Goal: Entertainment & Leisure: Browse casually

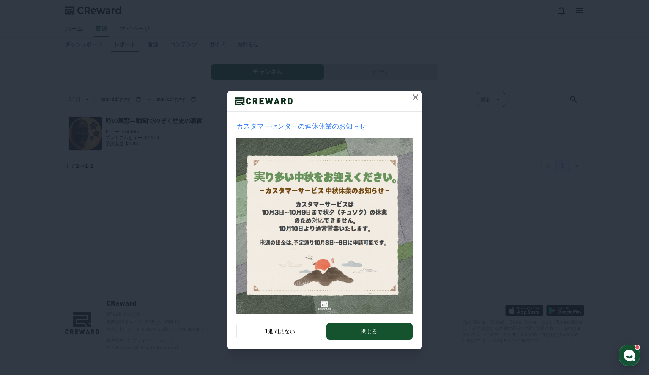
click at [415, 96] on icon at bounding box center [415, 97] width 9 height 9
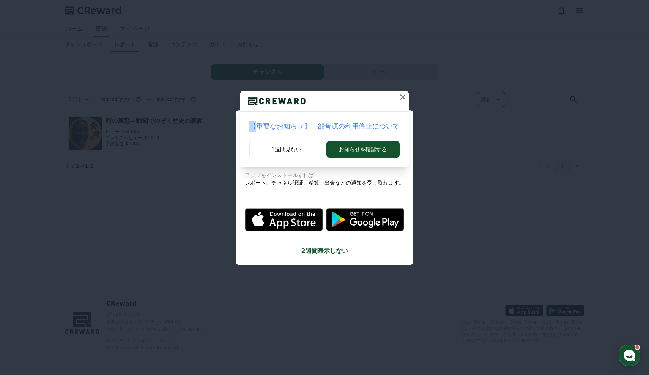
click at [415, 96] on div "【重要なお知らせ】一部音源の利用停止について 1週間見ない お知らせを確認する" at bounding box center [324, 90] width 649 height 180
click at [399, 96] on icon at bounding box center [402, 97] width 9 height 9
click at [397, 96] on icon at bounding box center [399, 97] width 5 height 5
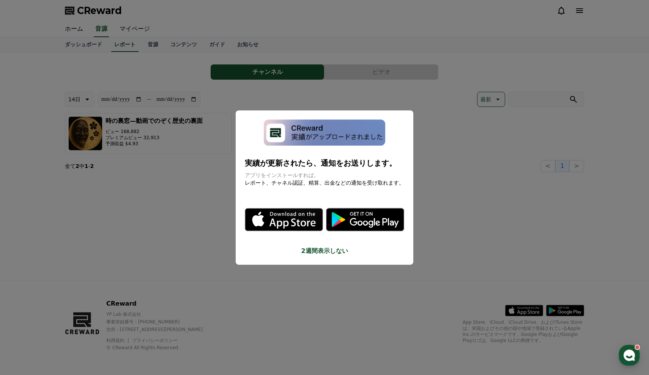
click at [433, 209] on button "close modal" at bounding box center [324, 187] width 649 height 375
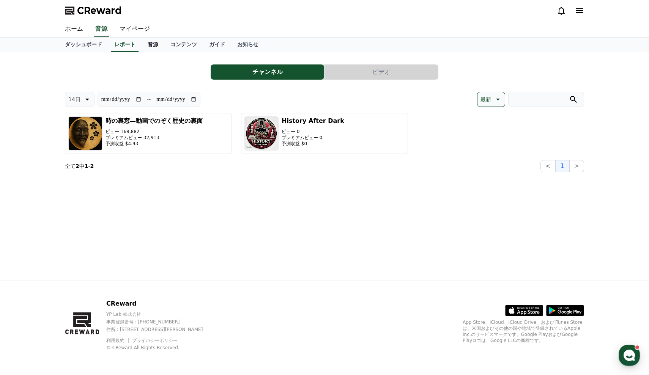
click at [146, 47] on link "音源" at bounding box center [153, 45] width 23 height 14
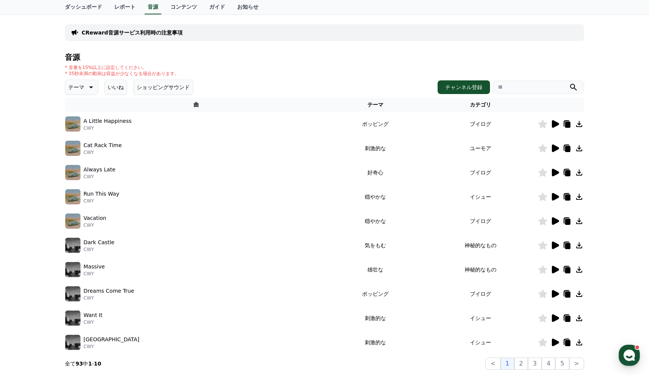
scroll to position [46, 0]
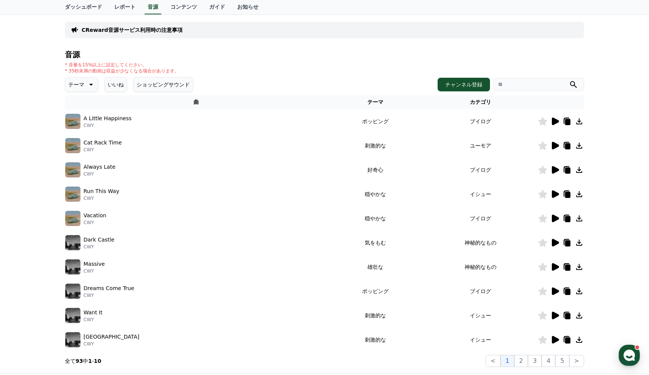
click at [93, 90] on button "テーマ" at bounding box center [81, 84] width 33 height 15
click at [80, 112] on button "雄壮な" at bounding box center [77, 109] width 22 height 17
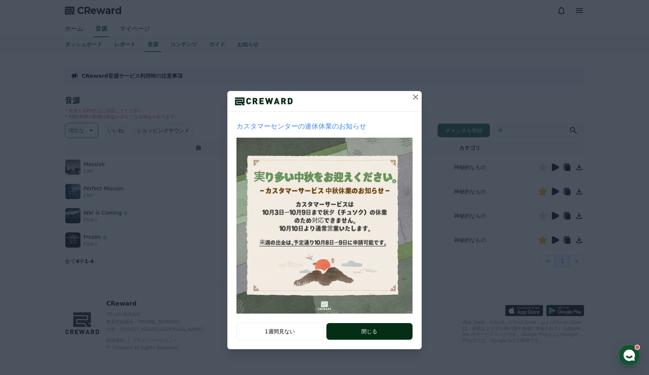
click at [345, 335] on button "閉じる" at bounding box center [369, 331] width 86 height 17
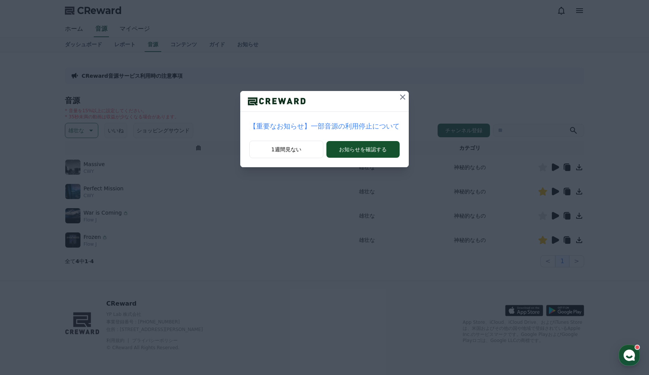
click at [400, 98] on icon at bounding box center [402, 97] width 5 height 5
click at [395, 98] on icon at bounding box center [399, 97] width 9 height 9
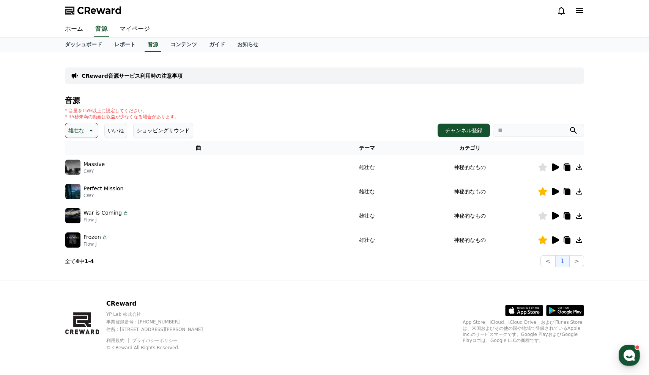
click at [553, 170] on icon at bounding box center [555, 168] width 7 height 8
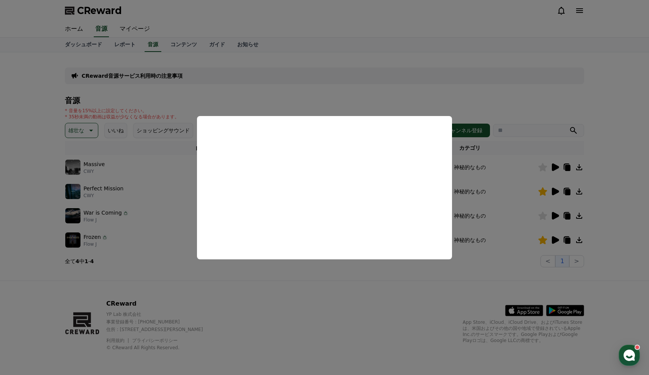
click at [372, 285] on button "close modal" at bounding box center [324, 187] width 649 height 375
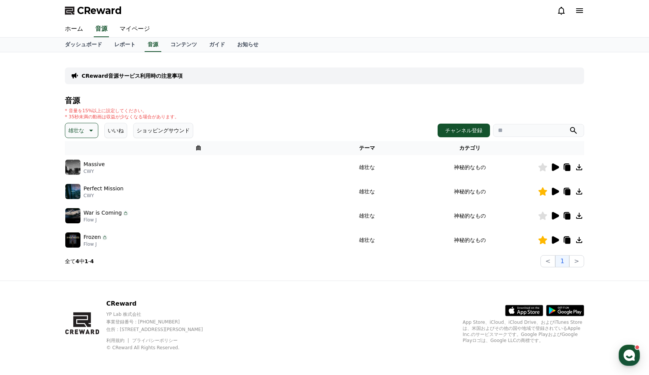
click at [575, 171] on icon at bounding box center [579, 167] width 9 height 9
click at [581, 168] on icon at bounding box center [579, 167] width 9 height 9
click at [542, 169] on icon at bounding box center [543, 167] width 9 height 8
click at [555, 215] on icon at bounding box center [555, 216] width 7 height 8
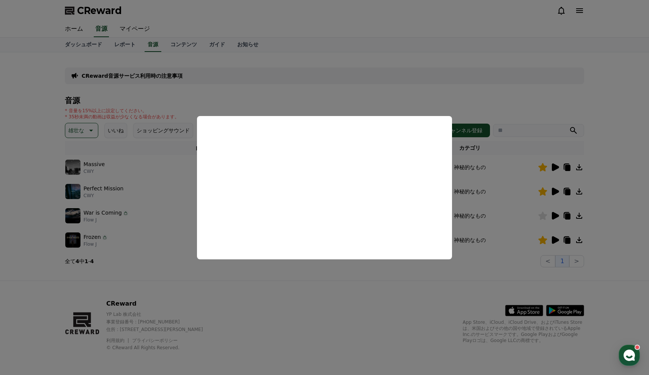
click at [166, 213] on button "close modal" at bounding box center [324, 187] width 649 height 375
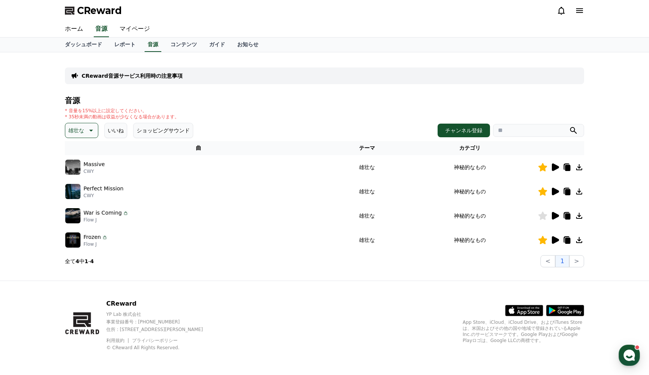
click at [88, 128] on icon at bounding box center [90, 130] width 9 height 9
click at [78, 174] on button "空想" at bounding box center [74, 170] width 17 height 17
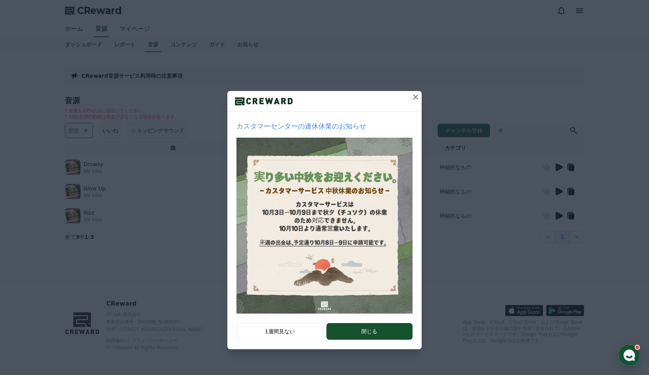
click at [413, 94] on icon at bounding box center [415, 97] width 9 height 9
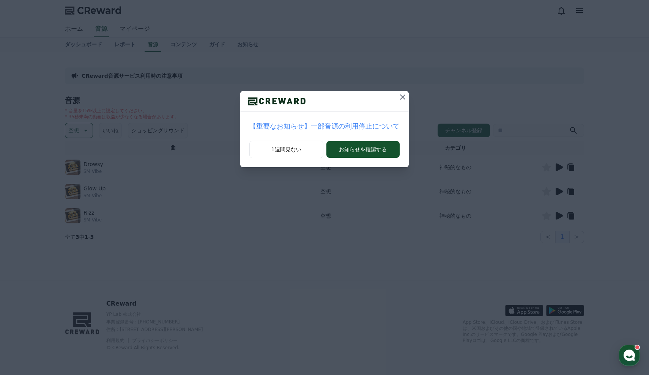
click at [400, 98] on icon at bounding box center [402, 97] width 5 height 5
click at [395, 93] on icon at bounding box center [399, 97] width 9 height 9
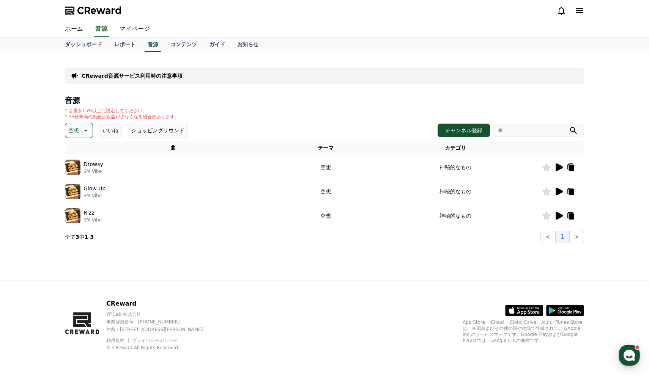
click at [560, 165] on icon at bounding box center [558, 167] width 9 height 9
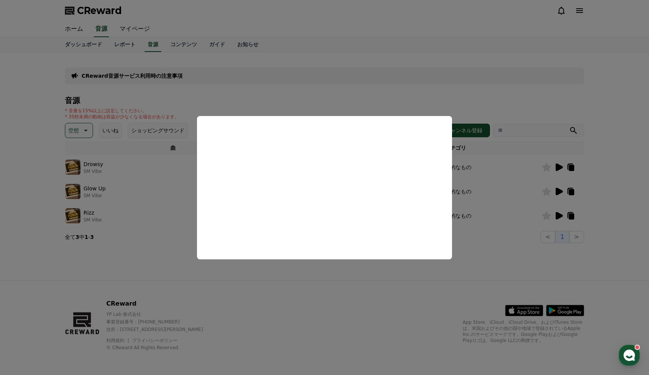
click at [498, 252] on button "close modal" at bounding box center [324, 187] width 649 height 375
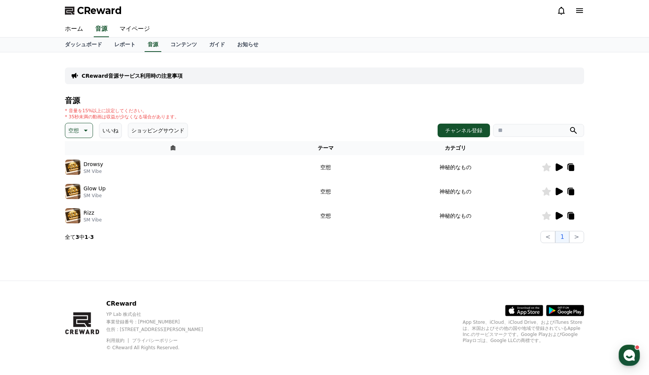
click at [68, 134] on button "空想" at bounding box center [79, 130] width 28 height 15
click at [77, 192] on button "好奇心" at bounding box center [77, 190] width 22 height 17
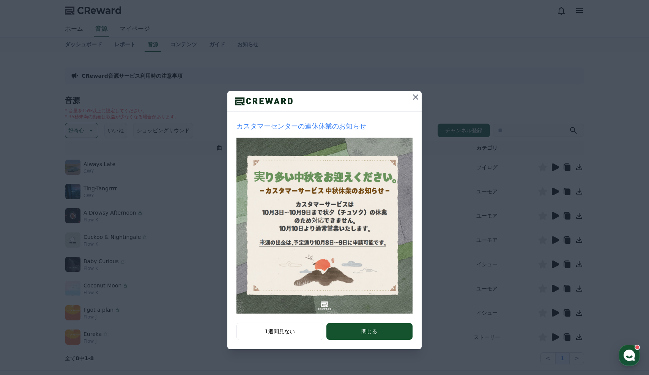
click at [412, 98] on icon at bounding box center [415, 97] width 9 height 9
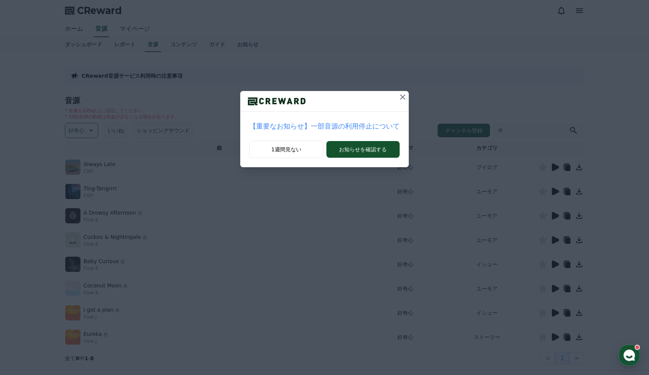
click at [398, 97] on icon at bounding box center [402, 97] width 9 height 9
click at [397, 98] on icon at bounding box center [399, 97] width 5 height 5
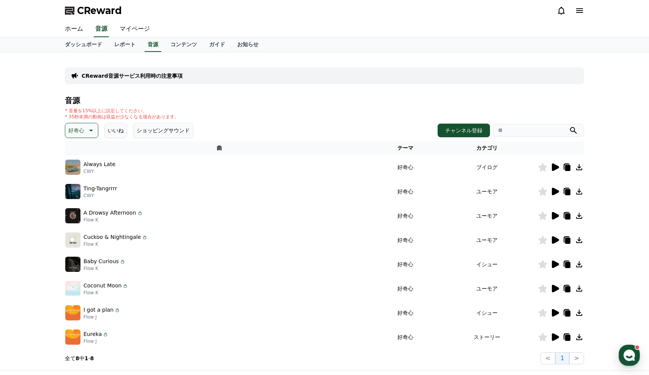
click at [557, 192] on icon at bounding box center [555, 192] width 7 height 8
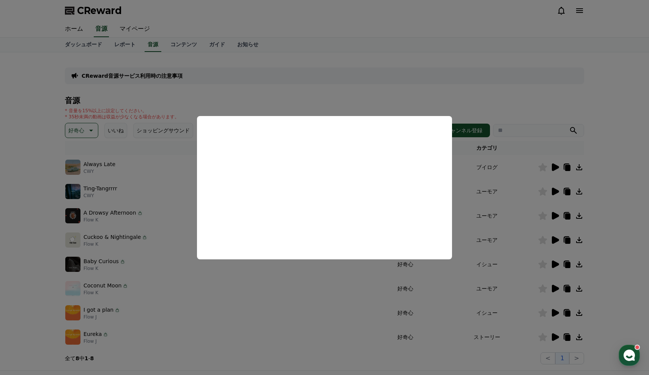
click at [609, 201] on button "close modal" at bounding box center [324, 187] width 649 height 375
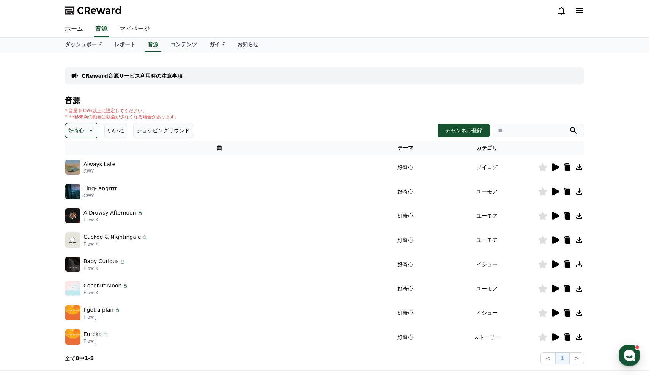
click at [602, 197] on div "CReward音源サービス利用時の注意事項 音源 * 音量を15%以上に設定してください。 * 35秒未満の動画は収益が少なくなる場合があります。 好奇心 い…" at bounding box center [324, 211] width 649 height 318
click at [554, 216] on icon at bounding box center [555, 216] width 7 height 8
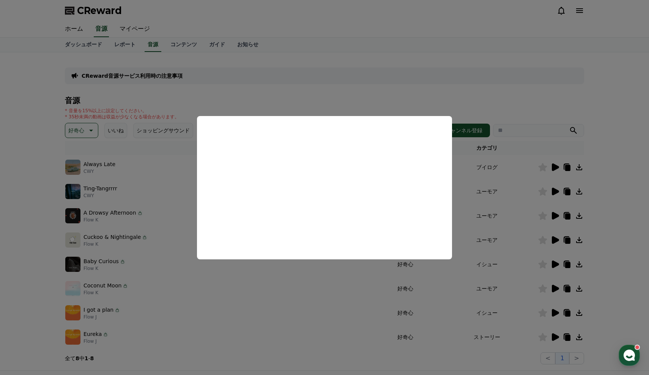
click at [617, 237] on button "close modal" at bounding box center [324, 187] width 649 height 375
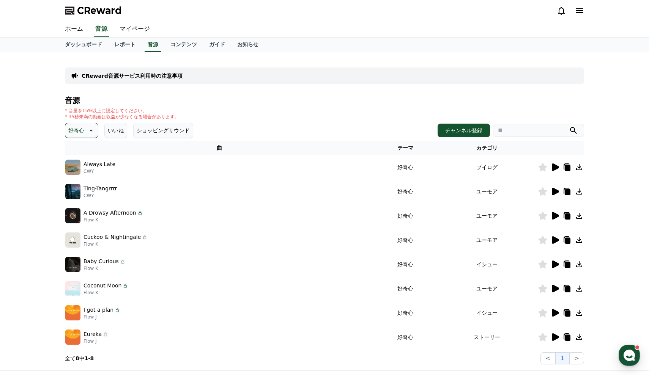
click at [552, 238] on icon at bounding box center [554, 240] width 9 height 9
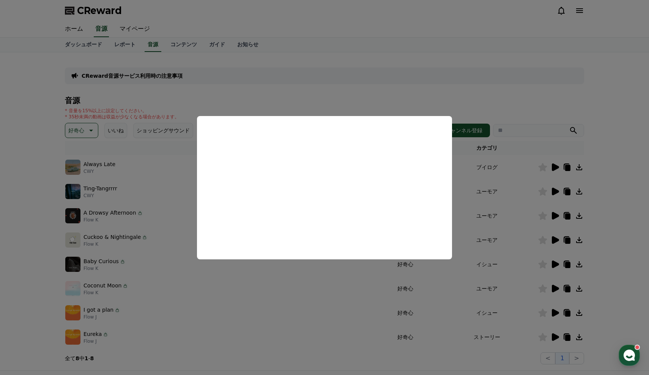
click at [624, 239] on button "close modal" at bounding box center [324, 187] width 649 height 375
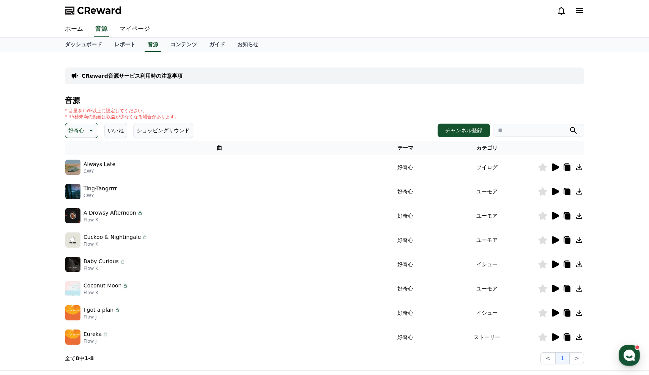
click at [624, 239] on div "CReward音源サービス利用時の注意事項 音源 * 音量を15%以上に設定してください。 * 35秒未満の動画は収益が少なくなる場合があります。 好奇心 い…" at bounding box center [324, 211] width 649 height 318
click at [557, 262] on icon at bounding box center [554, 264] width 9 height 9
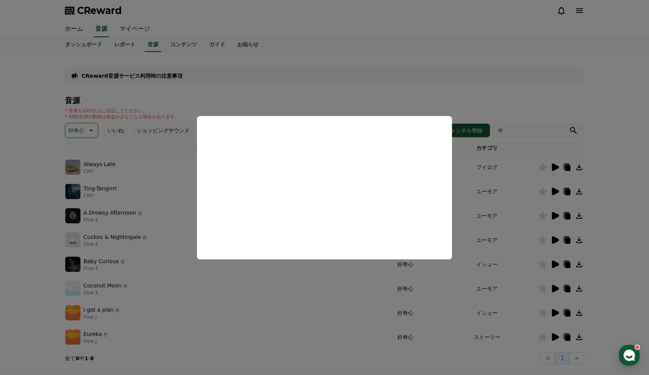
click at [606, 226] on button "close modal" at bounding box center [324, 187] width 649 height 375
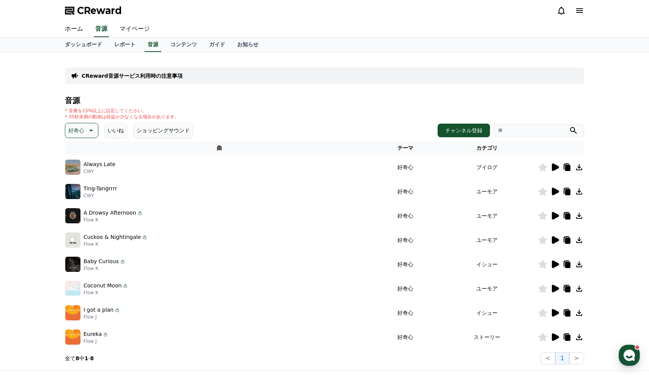
click at [554, 289] on icon at bounding box center [555, 289] width 7 height 8
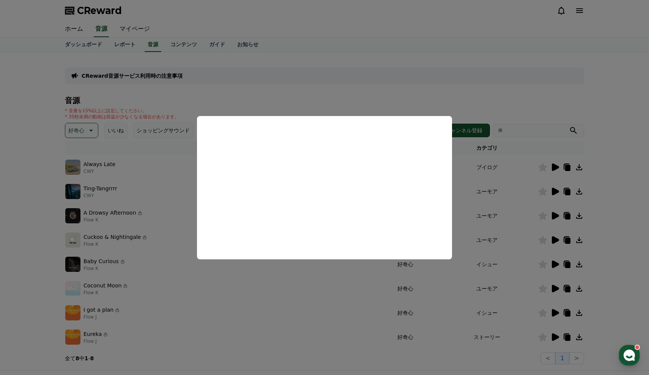
click at [596, 190] on button "close modal" at bounding box center [324, 187] width 649 height 375
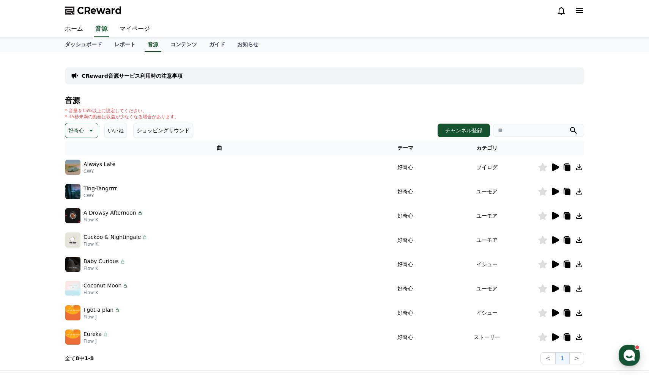
click at [556, 314] on icon at bounding box center [555, 313] width 7 height 8
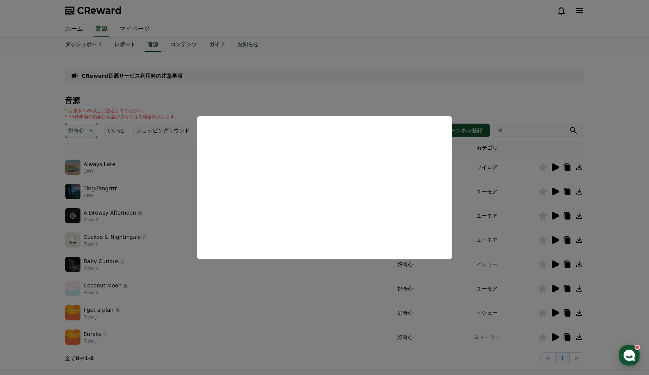
click at [613, 117] on button "close modal" at bounding box center [324, 187] width 649 height 375
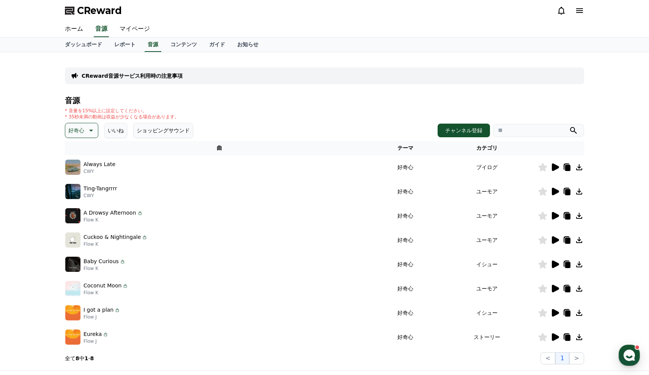
click at [555, 337] on icon at bounding box center [555, 338] width 7 height 8
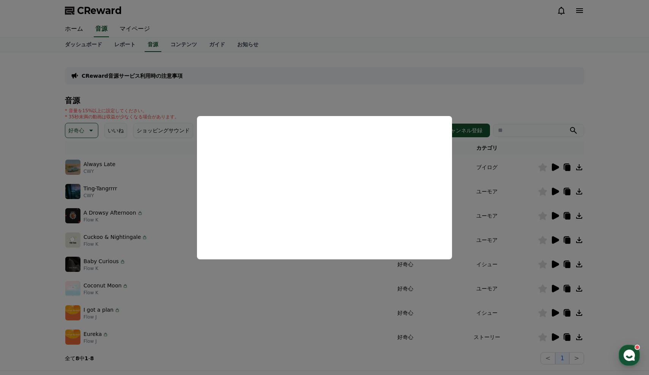
click at [562, 68] on button "close modal" at bounding box center [324, 187] width 649 height 375
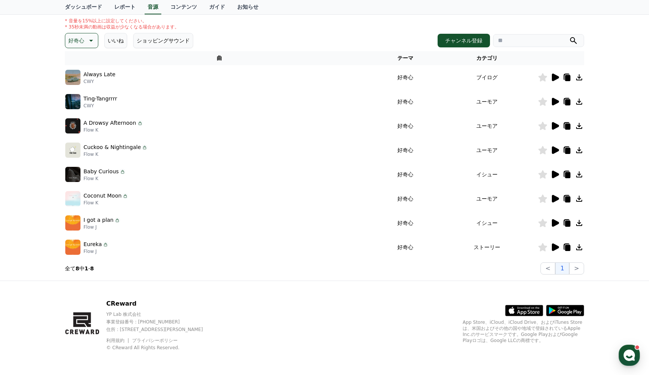
scroll to position [90, 0]
click at [576, 272] on button ">" at bounding box center [576, 269] width 15 height 12
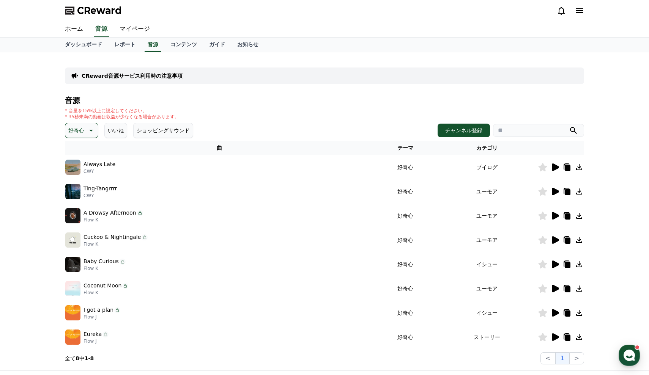
scroll to position [0, 0]
click at [86, 127] on icon at bounding box center [90, 130] width 9 height 9
click at [76, 170] on button "溝" at bounding box center [71, 169] width 11 height 17
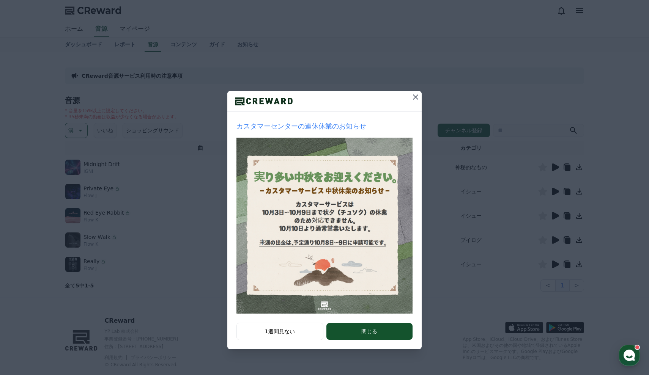
click at [419, 93] on icon at bounding box center [415, 97] width 9 height 9
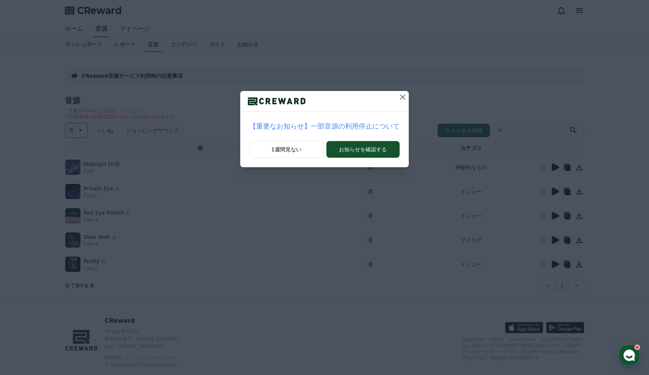
click at [398, 96] on icon at bounding box center [402, 97] width 9 height 9
click at [397, 96] on icon at bounding box center [399, 97] width 5 height 5
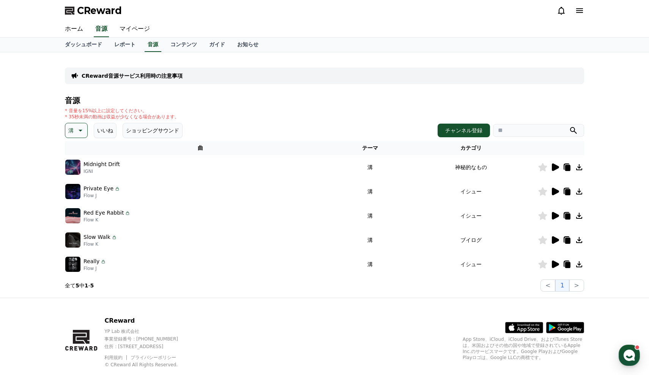
click at [553, 169] on icon at bounding box center [555, 168] width 7 height 8
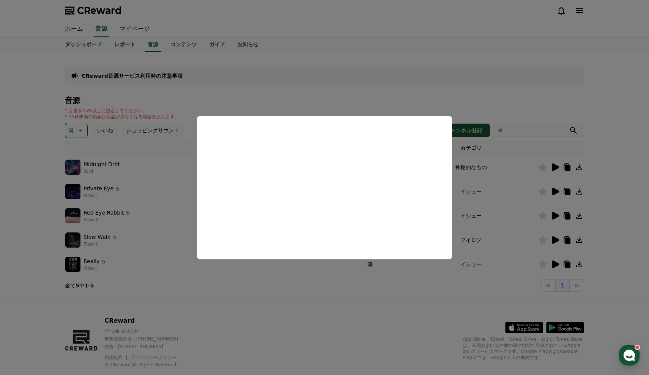
click at [501, 90] on button "close modal" at bounding box center [324, 187] width 649 height 375
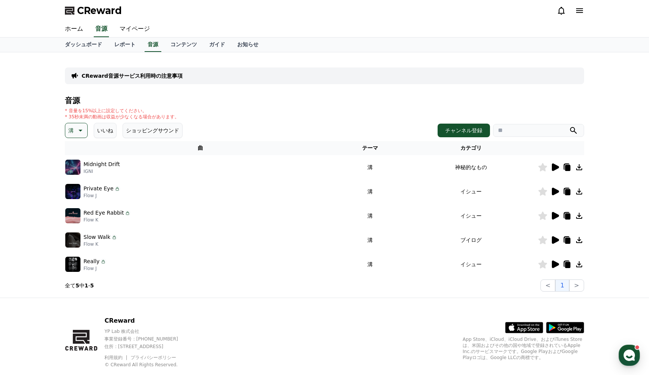
click at [555, 192] on icon at bounding box center [555, 192] width 7 height 8
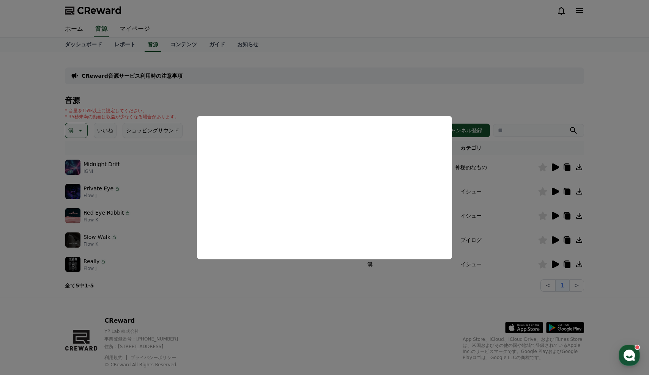
click at [522, 67] on button "close modal" at bounding box center [324, 187] width 649 height 375
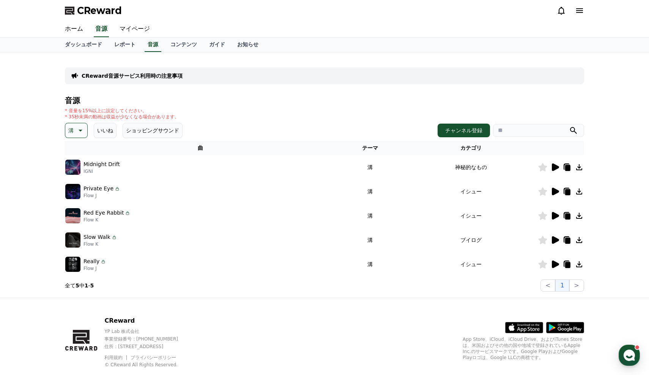
click at [554, 218] on icon at bounding box center [555, 216] width 7 height 8
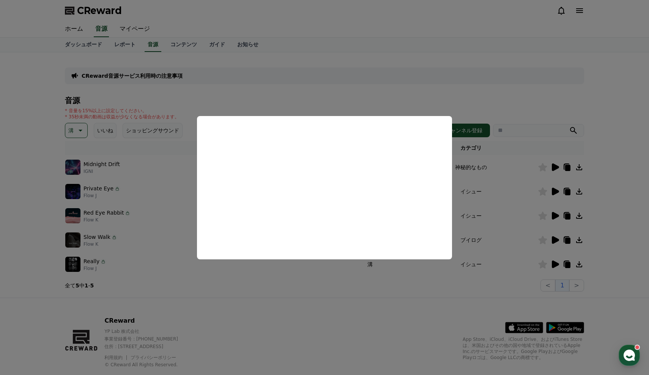
click at [617, 219] on button "close modal" at bounding box center [324, 187] width 649 height 375
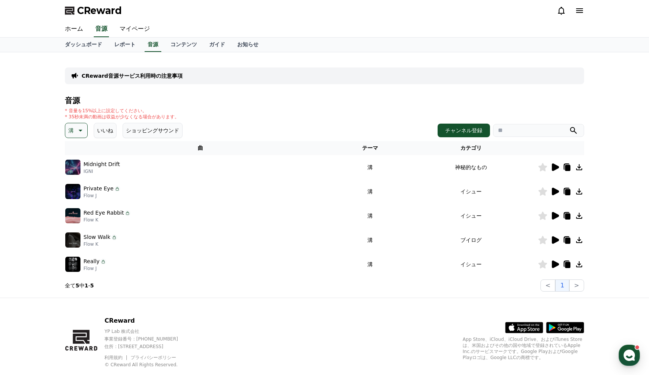
click at [555, 237] on icon at bounding box center [554, 240] width 9 height 9
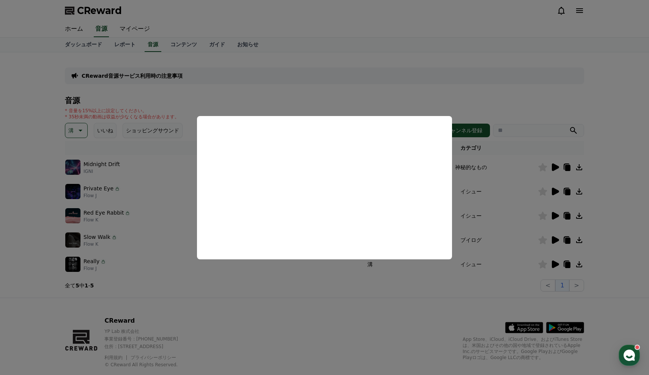
click at [617, 208] on button "close modal" at bounding box center [324, 187] width 649 height 375
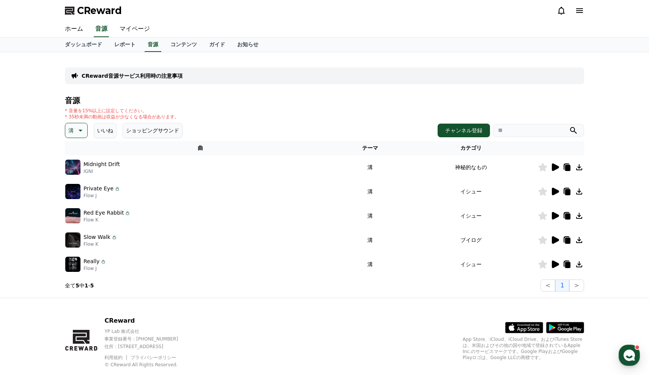
click at [556, 266] on icon at bounding box center [555, 265] width 7 height 8
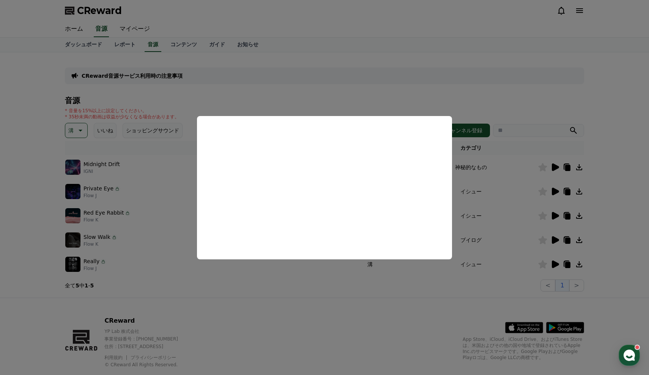
click at [303, 285] on button "close modal" at bounding box center [324, 187] width 649 height 375
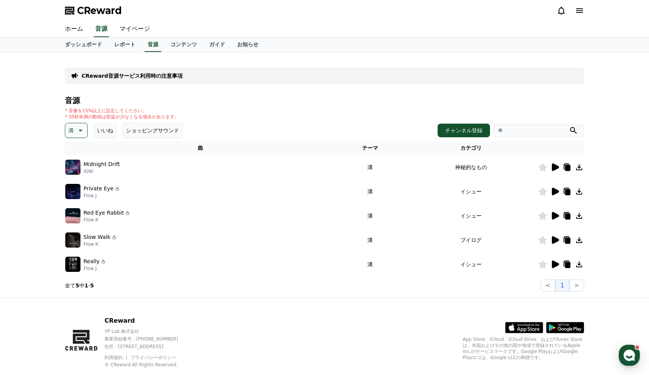
click at [76, 131] on icon at bounding box center [79, 130] width 9 height 9
click at [79, 181] on button "反転" at bounding box center [74, 182] width 17 height 17
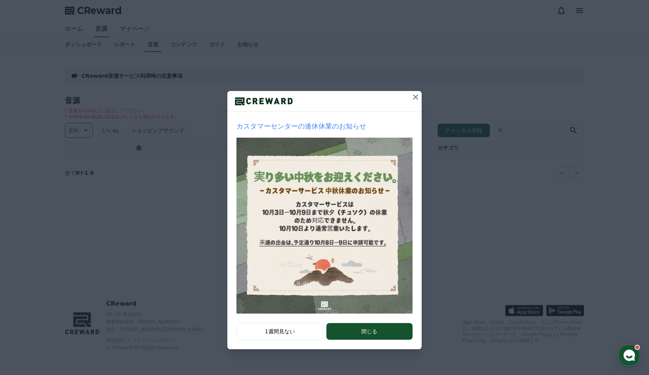
click at [412, 103] on button at bounding box center [416, 97] width 12 height 12
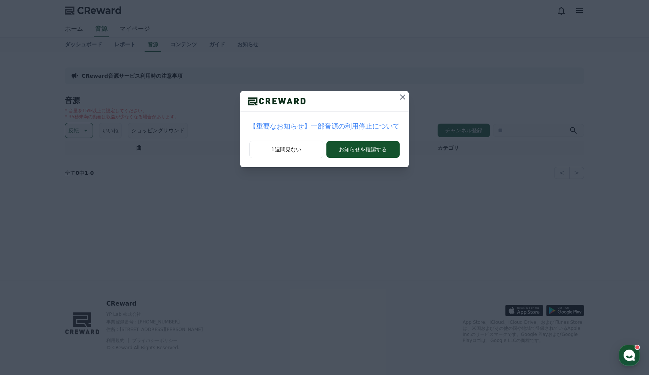
click at [398, 101] on icon at bounding box center [402, 97] width 9 height 9
click at [395, 97] on icon at bounding box center [399, 97] width 9 height 9
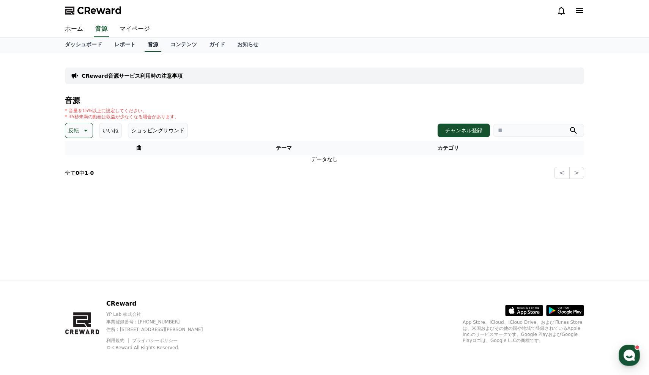
click at [145, 48] on link "音源" at bounding box center [153, 45] width 17 height 14
click at [92, 130] on div "反転 いいね ショッピングサウンド" at bounding box center [126, 130] width 123 height 15
click at [88, 131] on icon at bounding box center [84, 130] width 9 height 9
click at [90, 150] on div "全て 空想 好奇心 暗い 明るい ポッピング 刺激的な 反転 [PERSON_NAME]な 劇的な 喜ばしい 気分 EDM 溝 悲しい 穏やかな 可愛い 感動…" at bounding box center [82, 338] width 33 height 392
click at [73, 156] on button "全て" at bounding box center [74, 150] width 17 height 17
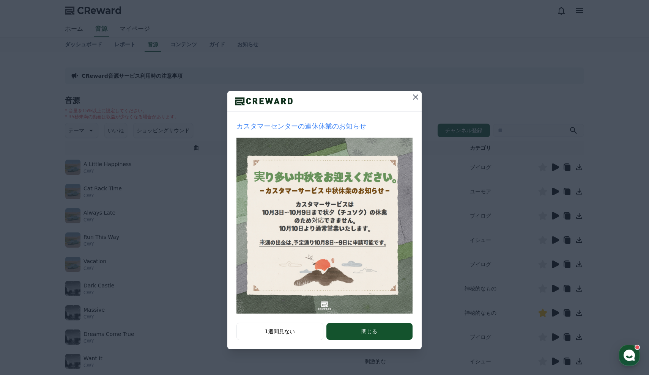
click at [410, 98] on button at bounding box center [416, 97] width 12 height 12
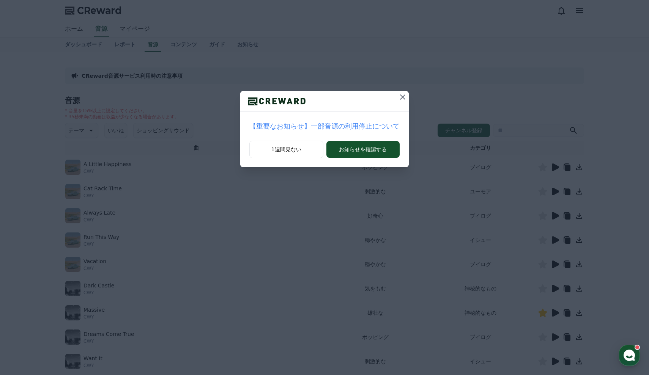
click at [398, 98] on icon at bounding box center [402, 97] width 9 height 9
click at [395, 90] on div "[精算] 9月第4週目 毎週精算 出金申請のご案内 1週間見ない お知らせを確認する" at bounding box center [324, 90] width 649 height 180
click at [395, 91] on button at bounding box center [399, 97] width 12 height 12
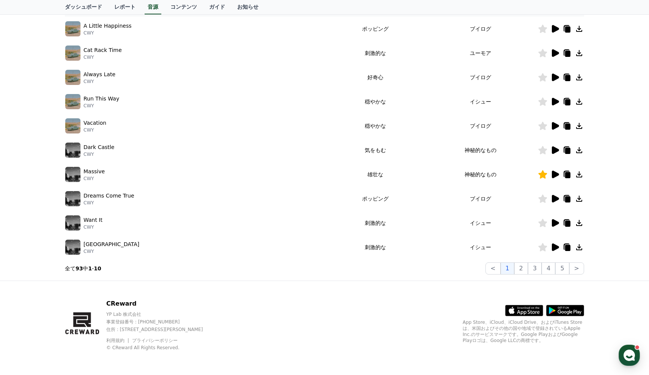
scroll to position [139, 0]
click at [523, 268] on button "2" at bounding box center [521, 269] width 14 height 12
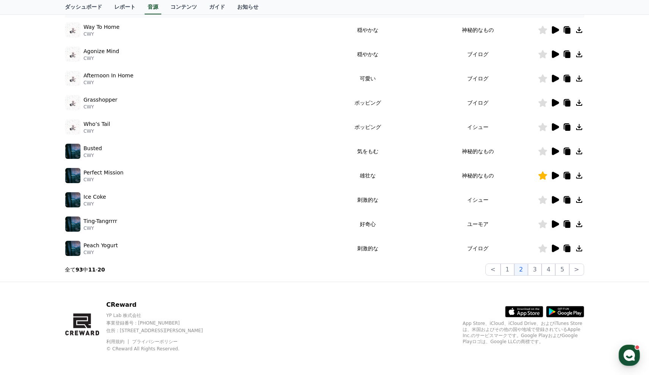
scroll to position [139, 0]
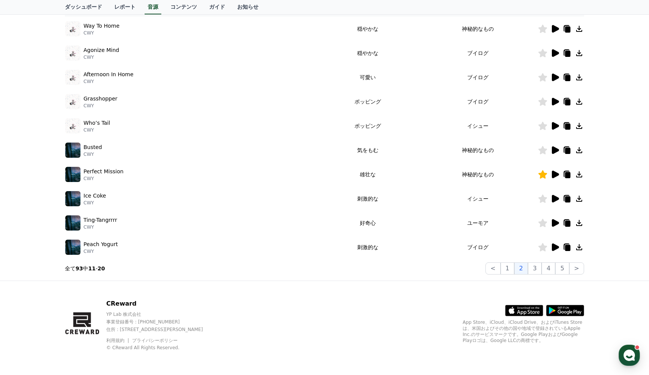
click at [555, 200] on icon at bounding box center [555, 199] width 7 height 8
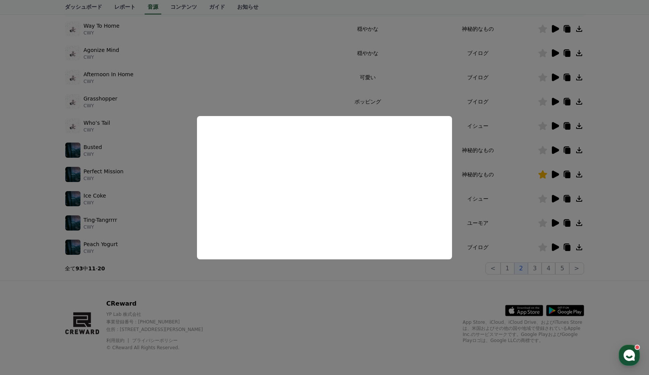
click at [463, 293] on button "close modal" at bounding box center [324, 187] width 649 height 375
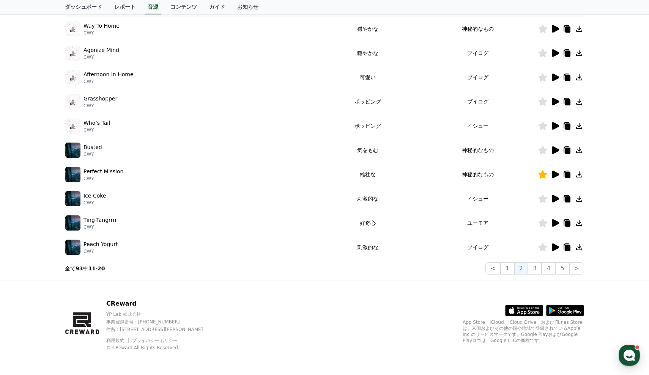
click at [555, 222] on icon at bounding box center [555, 223] width 7 height 8
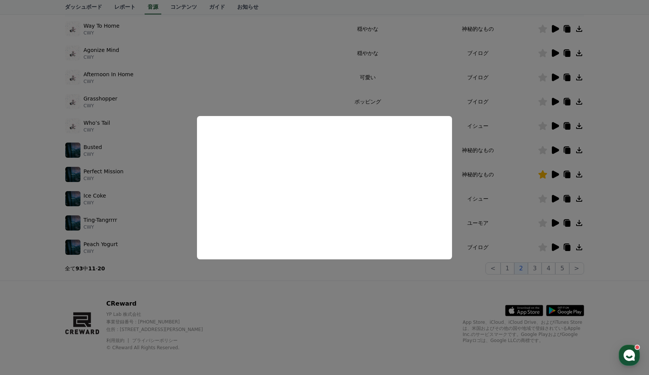
click at [634, 214] on button "close modal" at bounding box center [324, 187] width 649 height 375
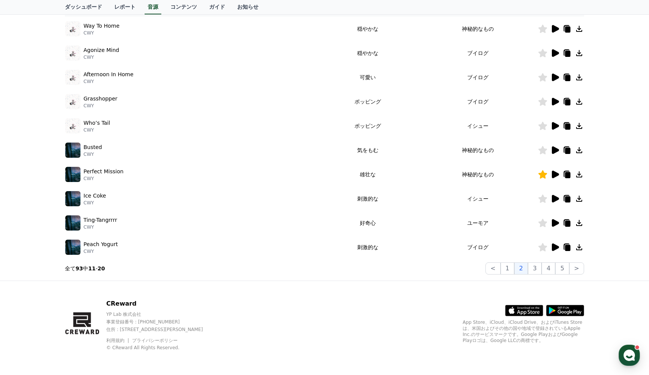
click at [555, 251] on icon at bounding box center [555, 248] width 7 height 8
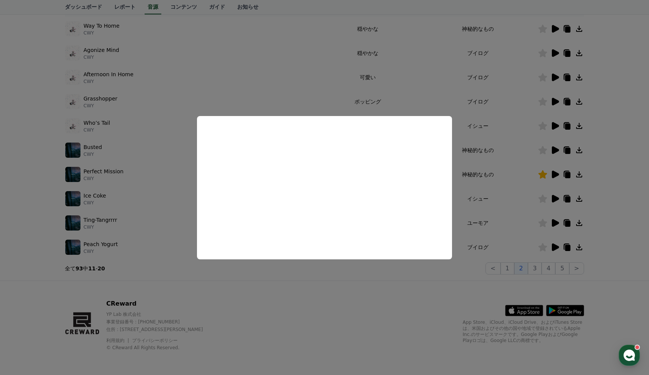
click at [525, 296] on button "close modal" at bounding box center [324, 187] width 649 height 375
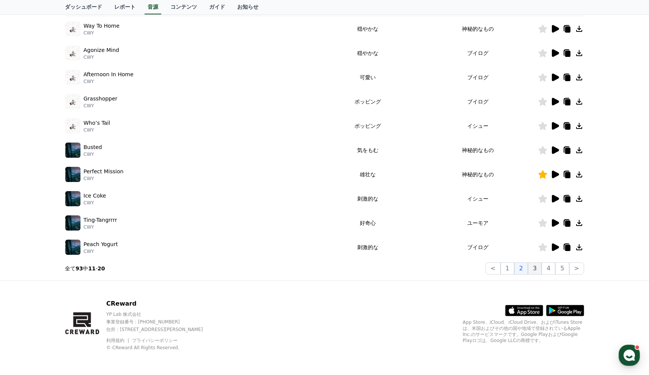
click at [539, 263] on button "3" at bounding box center [535, 269] width 14 height 12
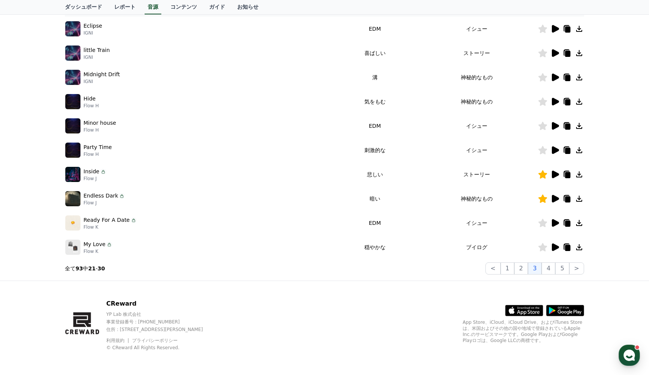
click at [554, 28] on icon at bounding box center [555, 29] width 7 height 8
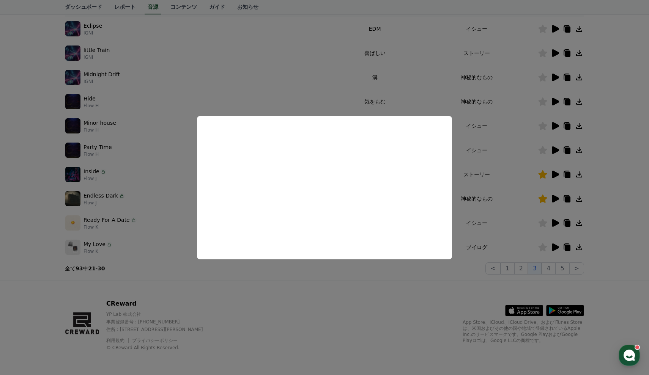
click at [637, 51] on button "close modal" at bounding box center [324, 187] width 649 height 375
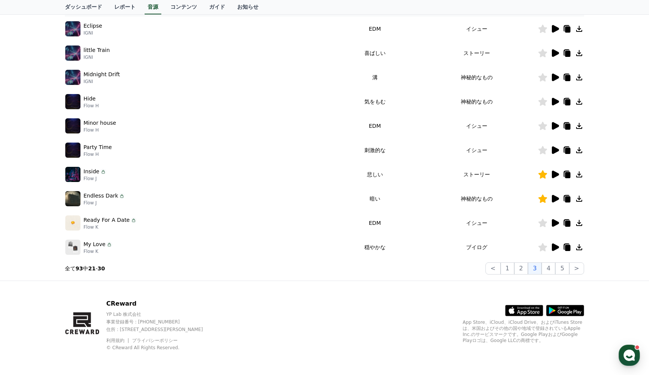
click at [557, 51] on icon at bounding box center [555, 53] width 7 height 8
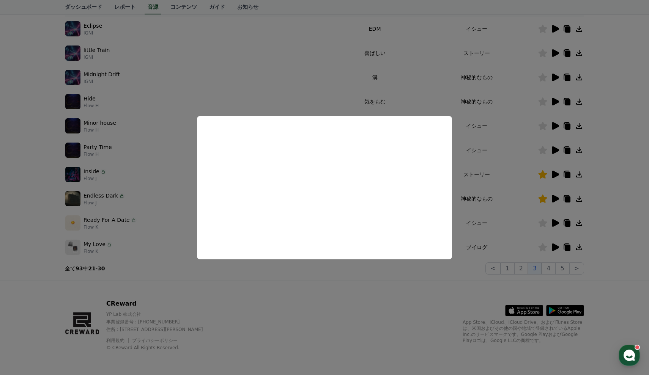
click at [632, 102] on button "close modal" at bounding box center [324, 187] width 649 height 375
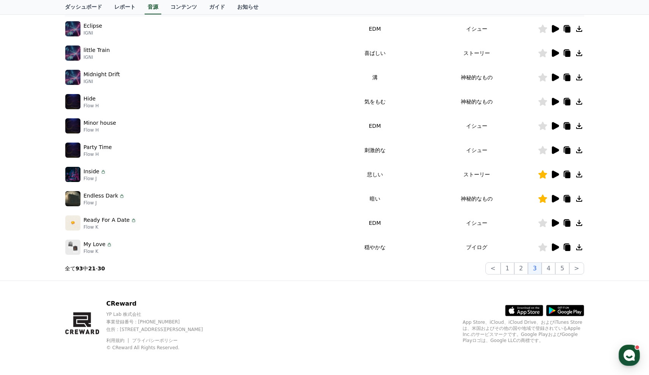
click at [556, 79] on icon at bounding box center [555, 78] width 7 height 8
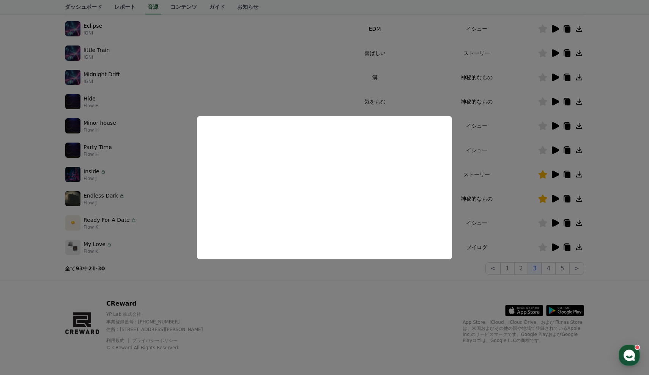
click at [395, 295] on button "close modal" at bounding box center [324, 187] width 649 height 375
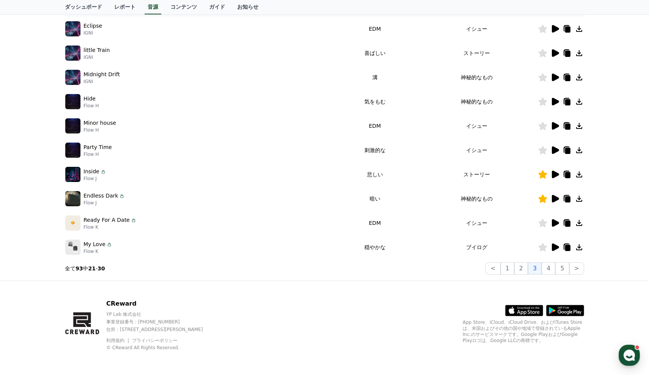
click at [550, 101] on icon at bounding box center [554, 101] width 9 height 9
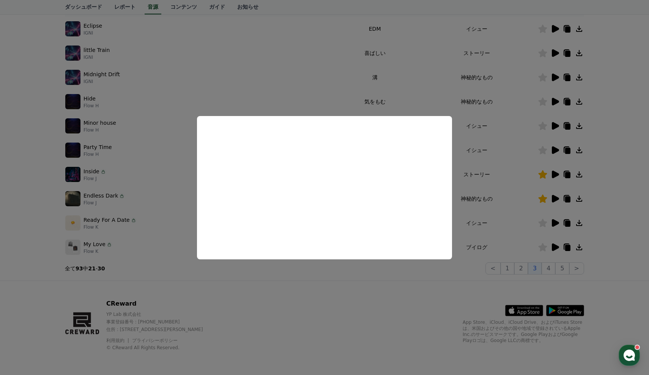
click at [605, 149] on button "close modal" at bounding box center [324, 187] width 649 height 375
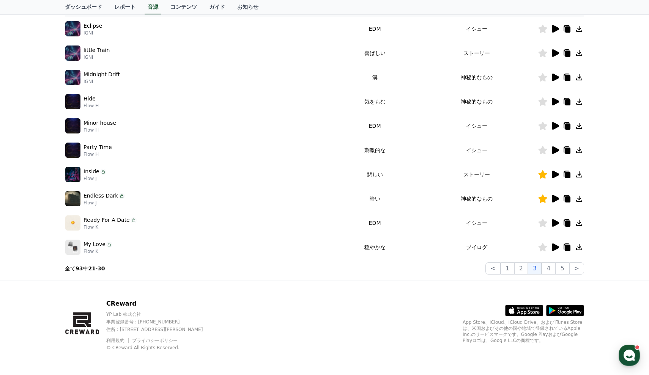
click at [558, 126] on icon at bounding box center [555, 126] width 7 height 8
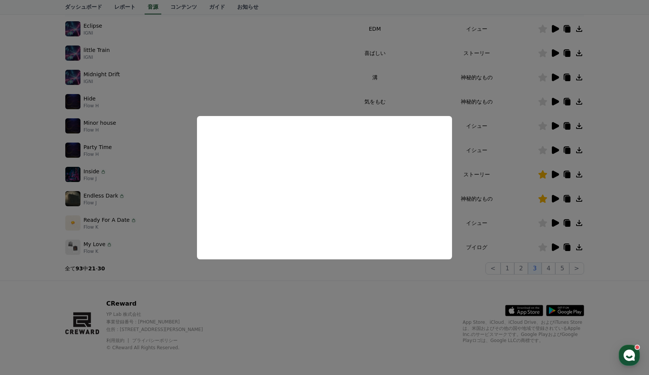
click at [605, 167] on button "close modal" at bounding box center [324, 187] width 649 height 375
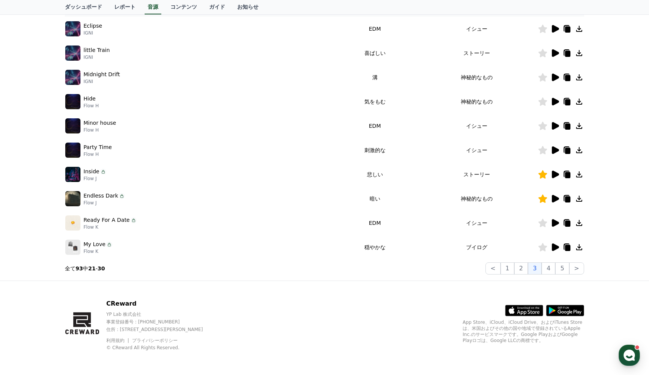
click at [548, 150] on div at bounding box center [561, 150] width 46 height 9
click at [558, 152] on icon at bounding box center [554, 150] width 9 height 9
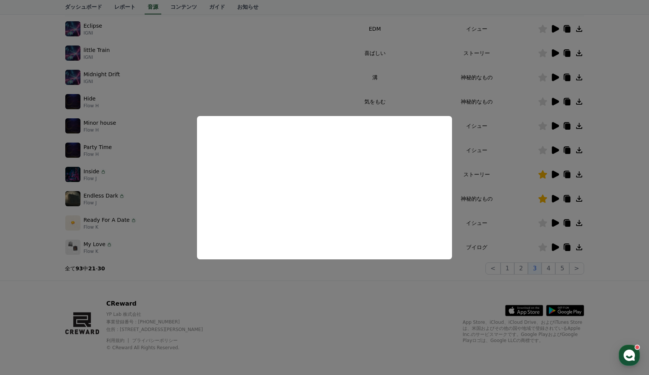
click at [262, 336] on button "close modal" at bounding box center [324, 187] width 649 height 375
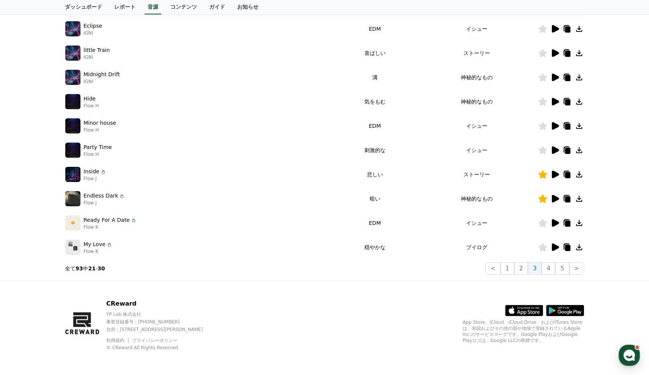
click at [557, 225] on icon at bounding box center [555, 223] width 7 height 8
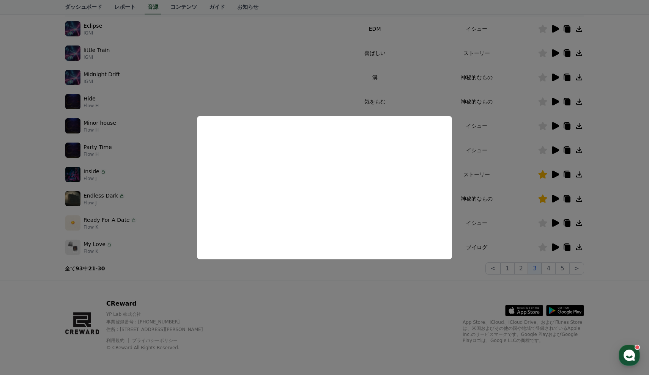
click at [382, 296] on button "close modal" at bounding box center [324, 187] width 649 height 375
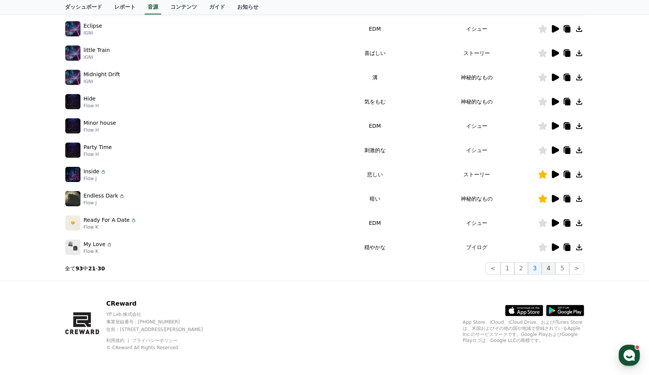
click at [549, 272] on button "4" at bounding box center [549, 269] width 14 height 12
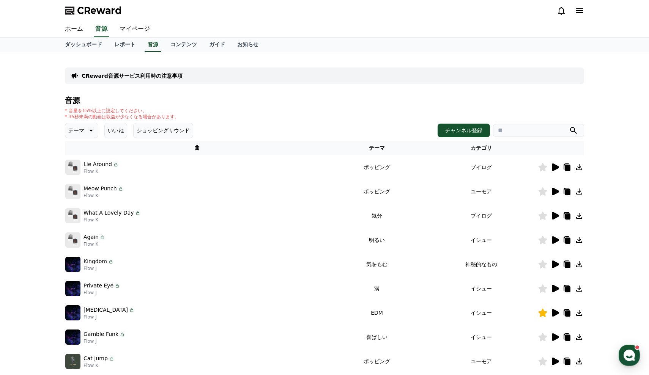
click at [554, 167] on icon at bounding box center [555, 168] width 7 height 8
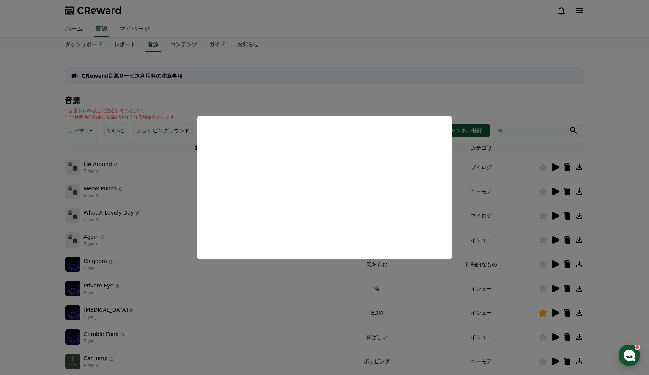
click at [555, 193] on button "close modal" at bounding box center [324, 187] width 649 height 375
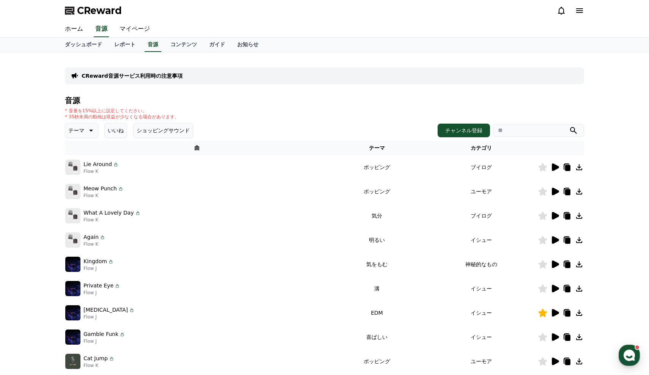
click at [555, 192] on icon at bounding box center [555, 192] width 7 height 8
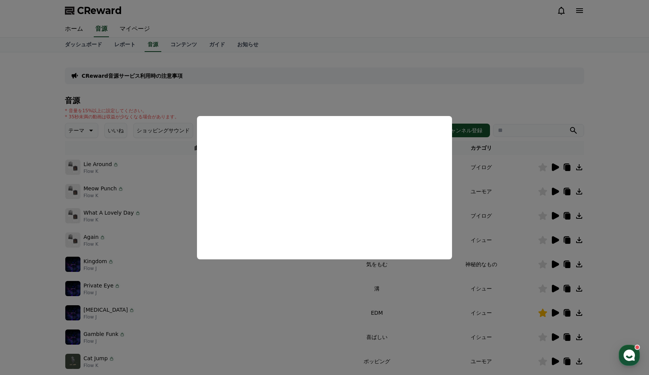
click at [627, 241] on button "close modal" at bounding box center [324, 187] width 649 height 375
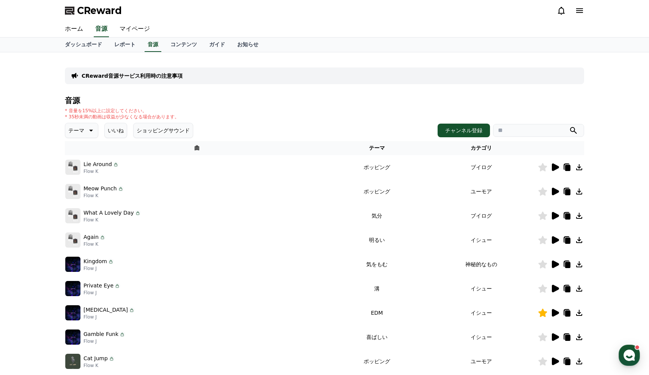
click at [557, 264] on icon at bounding box center [555, 265] width 7 height 8
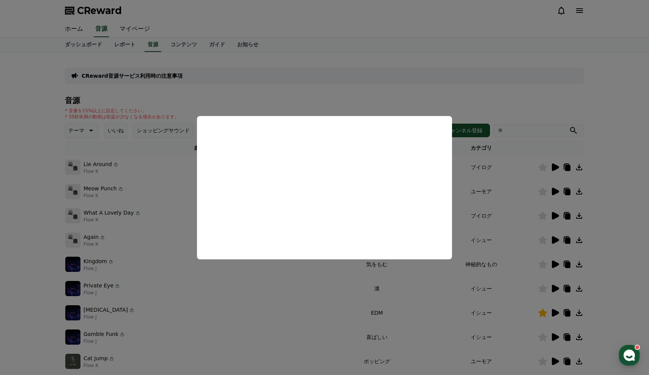
click at [627, 177] on button "close modal" at bounding box center [324, 187] width 649 height 375
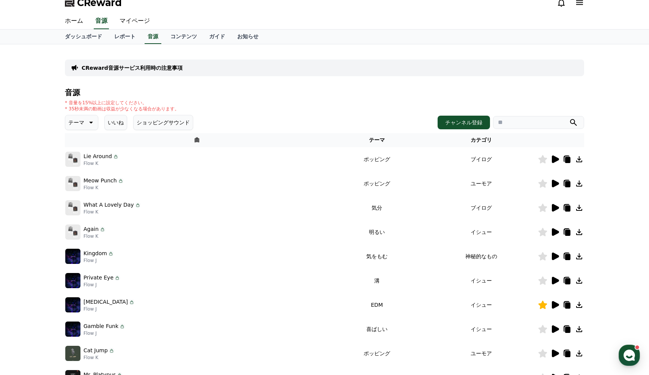
scroll to position [8, 0]
click at [557, 282] on icon at bounding box center [555, 281] width 7 height 8
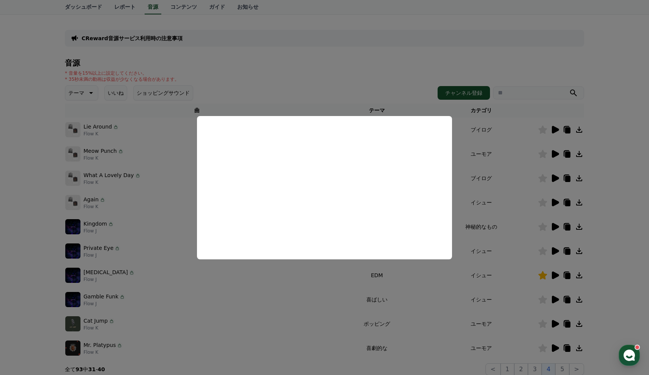
scroll to position [39, 0]
click at [558, 297] on button "close modal" at bounding box center [324, 187] width 649 height 375
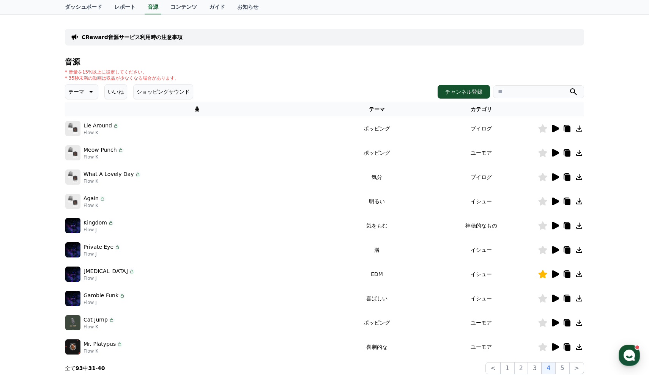
click at [552, 298] on icon at bounding box center [555, 299] width 7 height 8
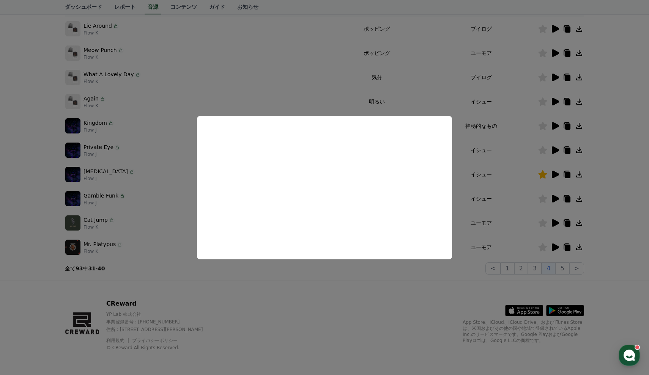
scroll to position [139, 0]
click at [550, 283] on button "close modal" at bounding box center [324, 187] width 649 height 375
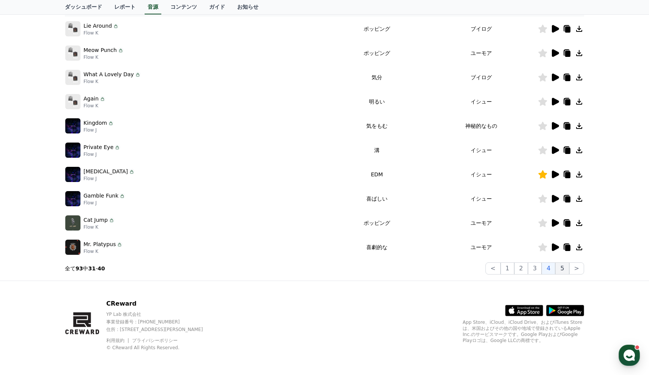
click at [561, 266] on button "5" at bounding box center [562, 269] width 14 height 12
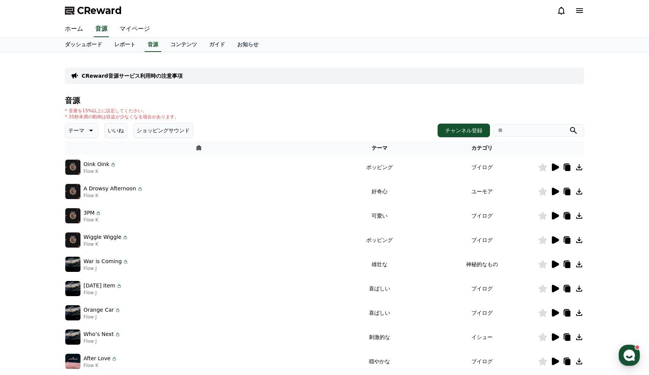
click at [554, 167] on icon at bounding box center [555, 168] width 7 height 8
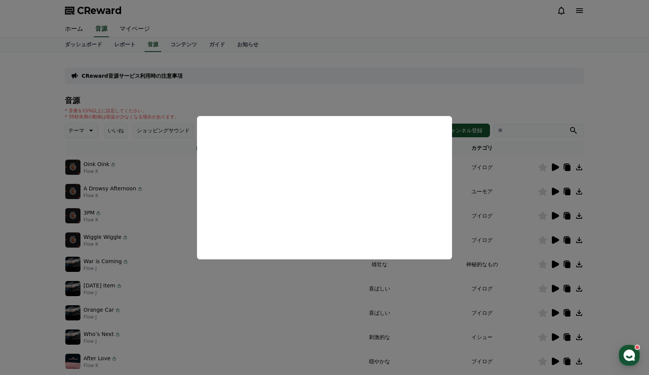
click at [595, 214] on button "close modal" at bounding box center [324, 187] width 649 height 375
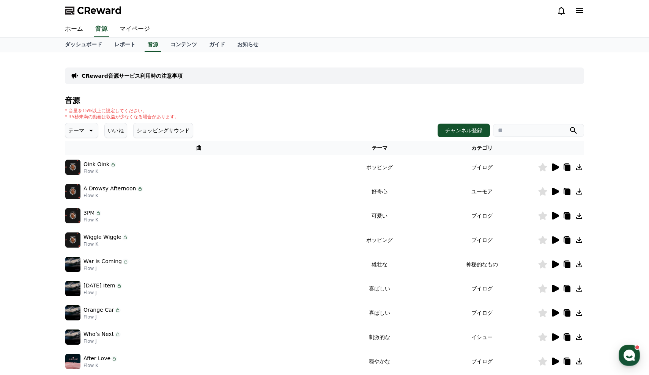
click at [559, 264] on icon at bounding box center [555, 265] width 7 height 8
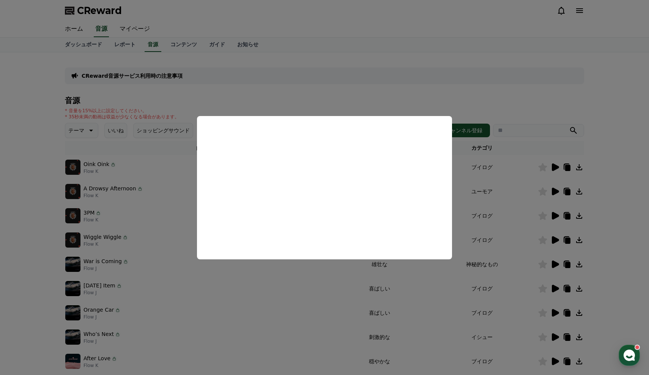
click at [644, 271] on button "close modal" at bounding box center [324, 187] width 649 height 375
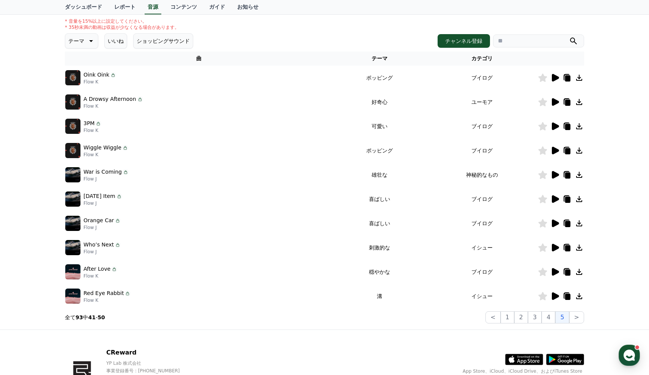
scroll to position [104, 0]
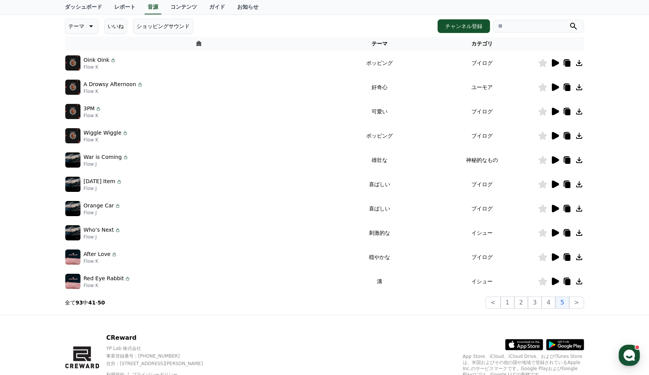
click at [553, 235] on icon at bounding box center [555, 233] width 7 height 8
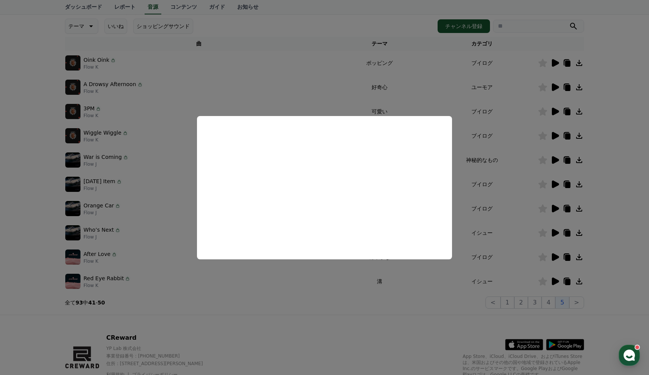
click at [609, 216] on button "close modal" at bounding box center [324, 187] width 649 height 375
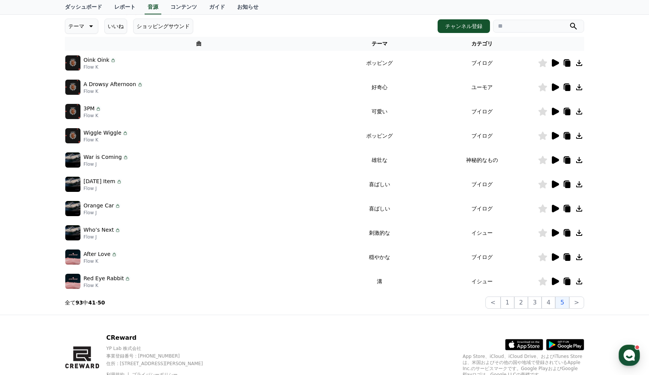
click at [558, 231] on icon at bounding box center [554, 233] width 9 height 9
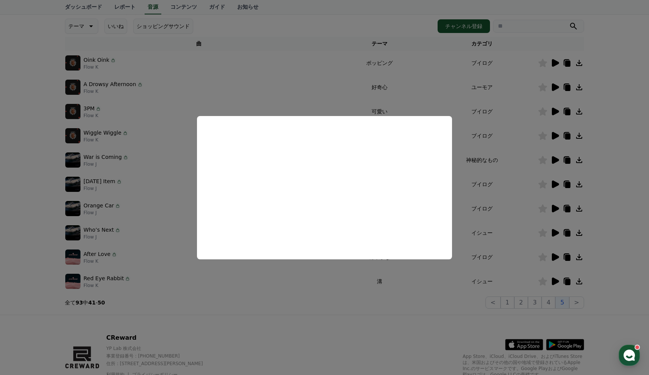
click at [413, 301] on button "close modal" at bounding box center [324, 187] width 649 height 375
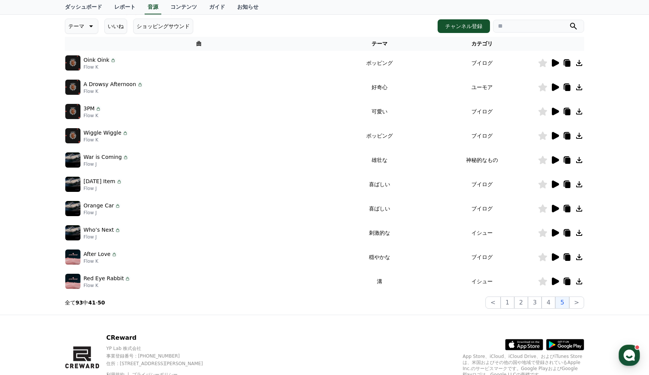
click at [551, 282] on icon at bounding box center [554, 281] width 9 height 9
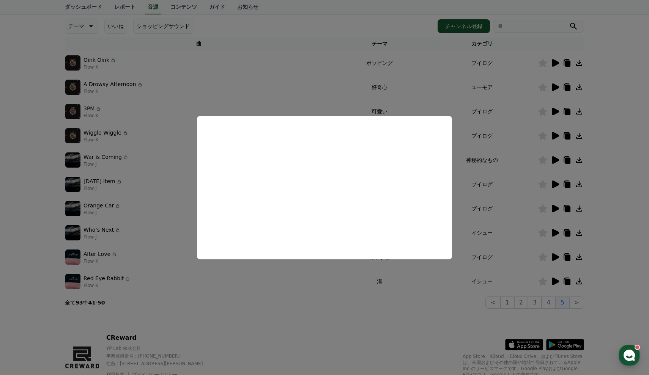
click at [577, 302] on button "close modal" at bounding box center [324, 187] width 649 height 375
click at [577, 302] on button ">" at bounding box center [576, 303] width 15 height 12
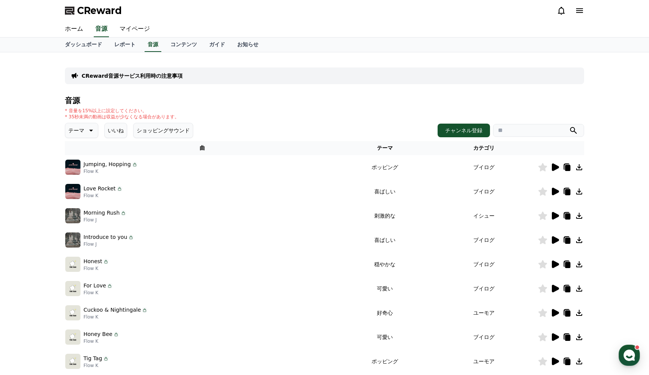
click at [557, 216] on icon at bounding box center [555, 216] width 7 height 8
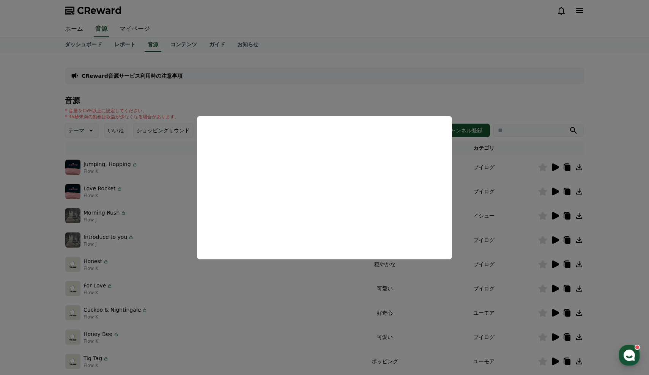
click at [613, 231] on button "close modal" at bounding box center [324, 187] width 649 height 375
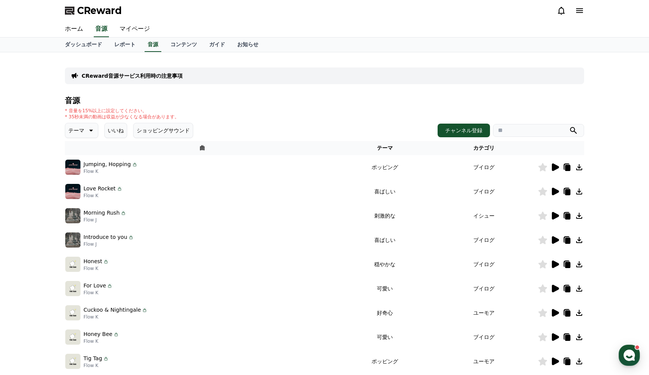
click at [555, 238] on icon at bounding box center [555, 240] width 7 height 8
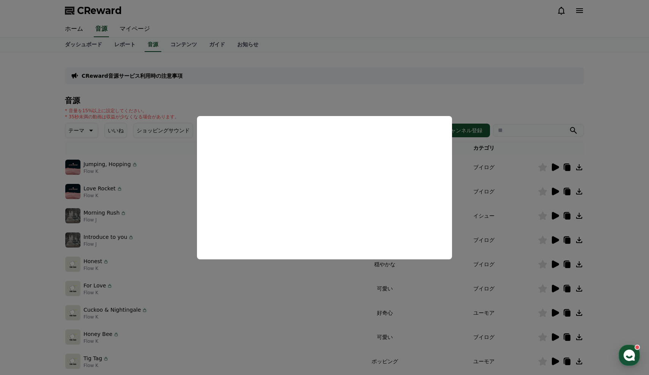
click at [605, 254] on button "close modal" at bounding box center [324, 187] width 649 height 375
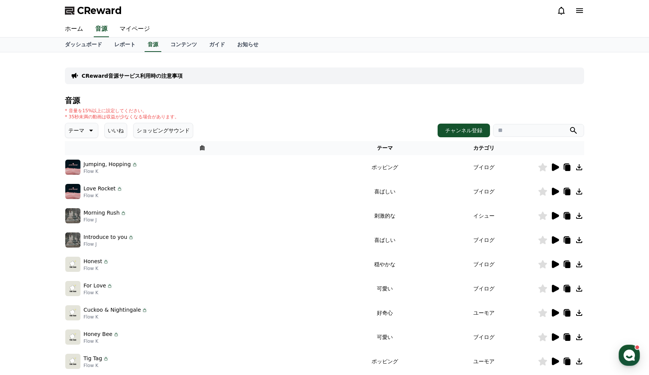
click at [554, 263] on icon at bounding box center [555, 265] width 7 height 8
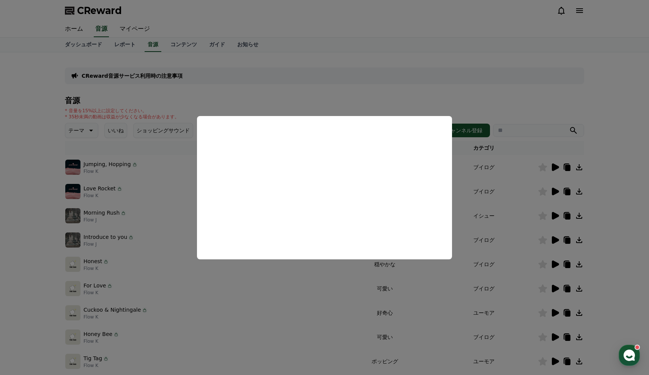
click at [572, 279] on button "close modal" at bounding box center [324, 187] width 649 height 375
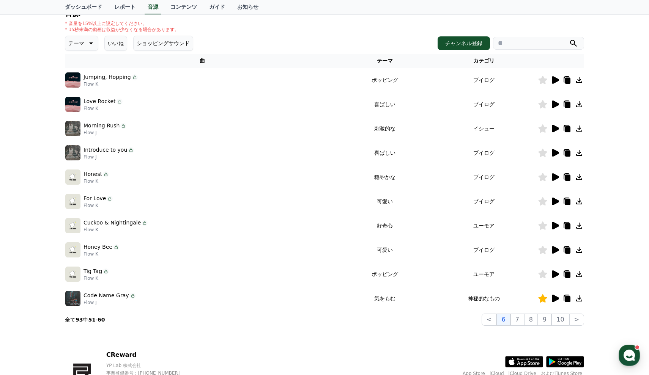
scroll to position [97, 0]
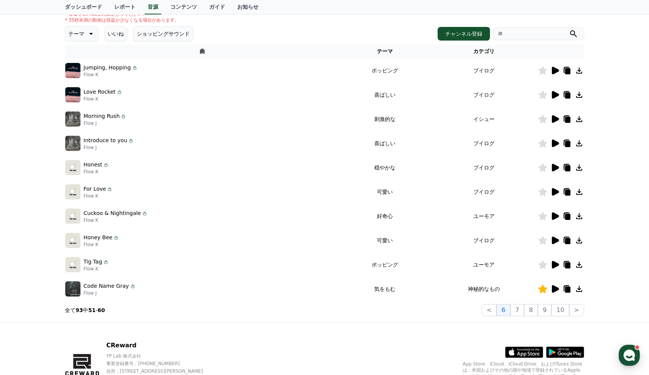
click at [557, 264] on icon at bounding box center [555, 265] width 7 height 8
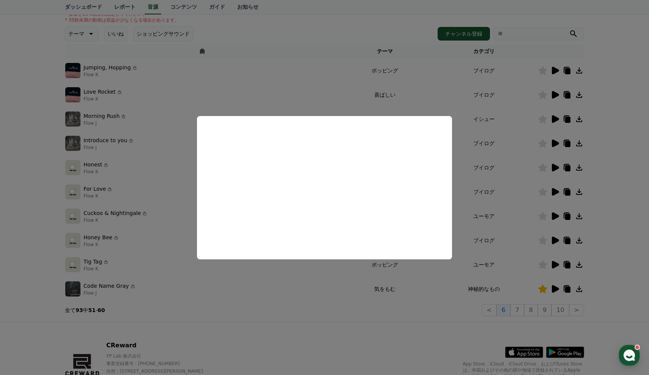
click at [605, 247] on button "close modal" at bounding box center [324, 187] width 649 height 375
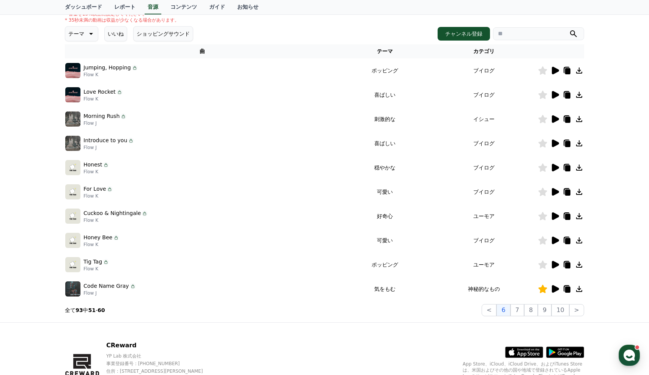
click at [556, 238] on icon at bounding box center [554, 240] width 9 height 9
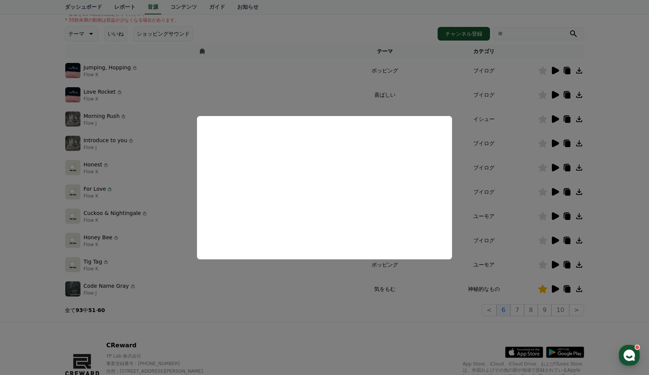
click at [479, 312] on button "close modal" at bounding box center [324, 187] width 649 height 375
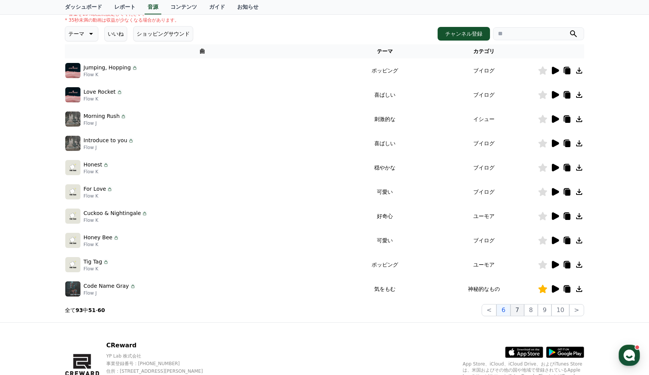
click at [520, 314] on button "7" at bounding box center [518, 310] width 14 height 12
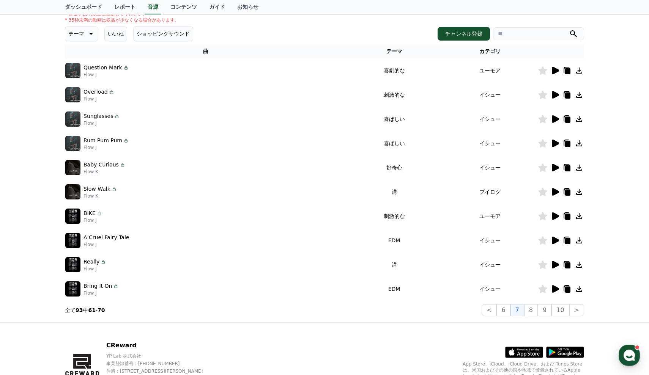
click at [557, 73] on icon at bounding box center [555, 71] width 7 height 8
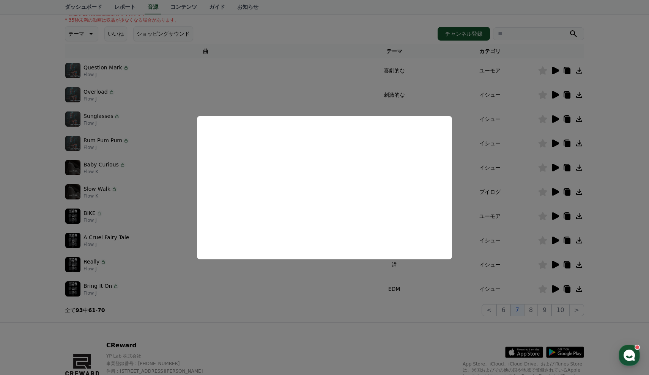
click at [521, 91] on button "close modal" at bounding box center [324, 187] width 649 height 375
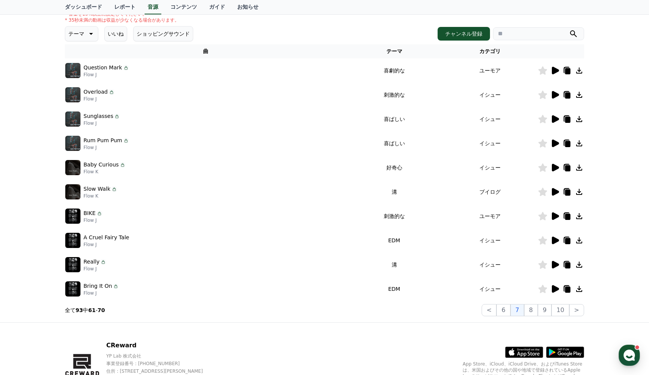
click at [553, 92] on icon at bounding box center [555, 95] width 7 height 8
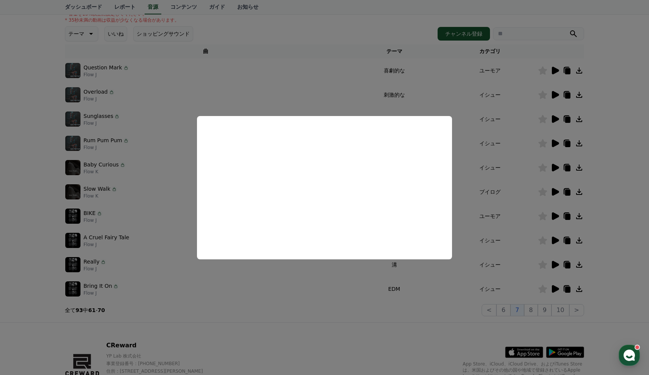
click at [629, 135] on button "close modal" at bounding box center [324, 187] width 649 height 375
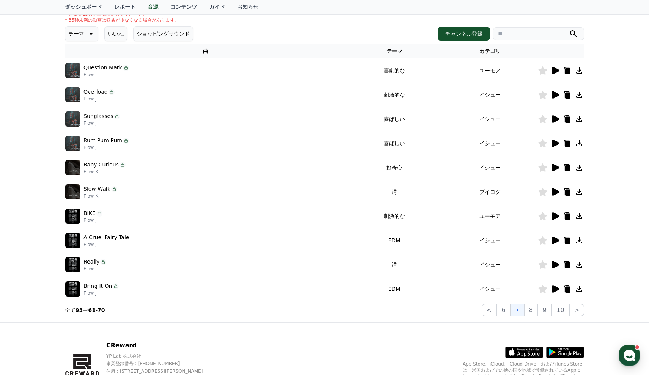
click at [558, 121] on icon at bounding box center [554, 119] width 9 height 9
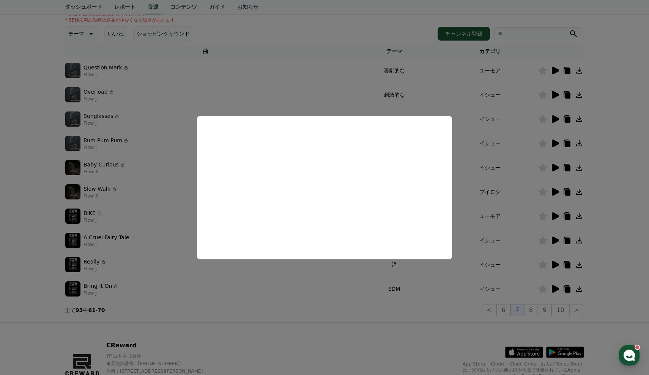
click at [331, 348] on button "close modal" at bounding box center [324, 187] width 649 height 375
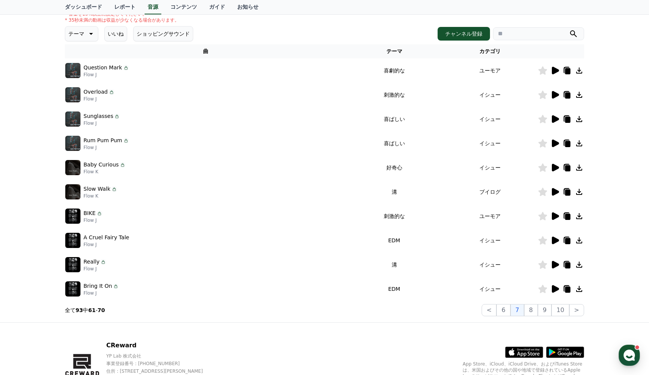
click at [553, 217] on icon at bounding box center [555, 217] width 7 height 8
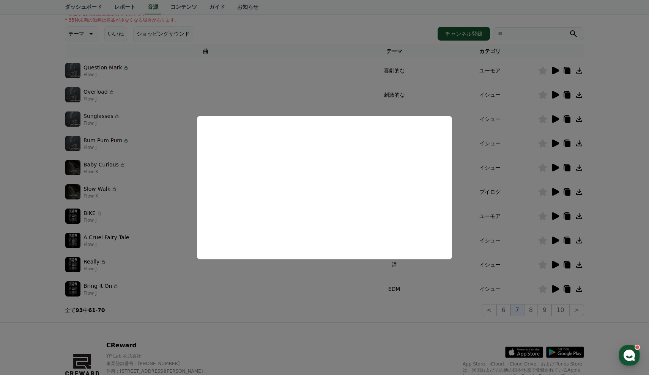
click at [460, 305] on button "close modal" at bounding box center [324, 187] width 649 height 375
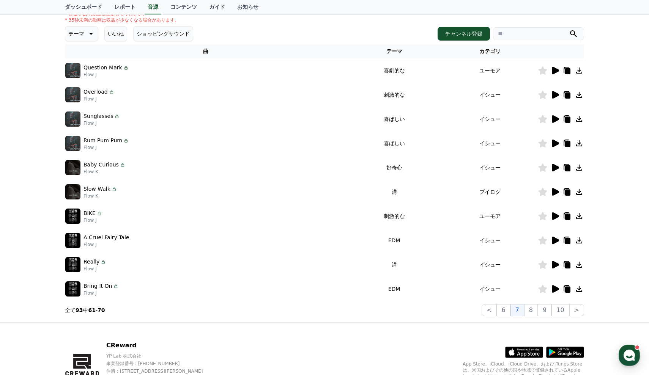
click at [555, 289] on icon at bounding box center [555, 289] width 7 height 8
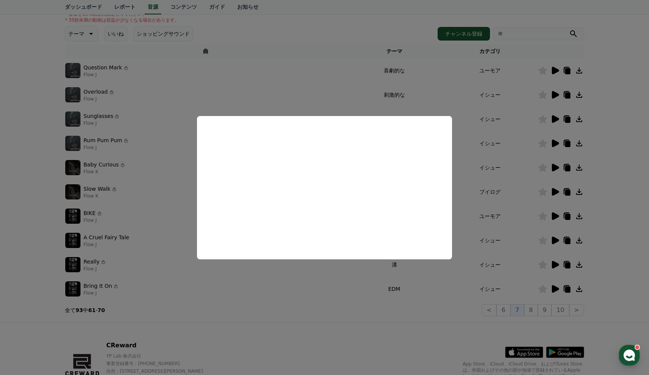
click at [318, 326] on button "close modal" at bounding box center [324, 187] width 649 height 375
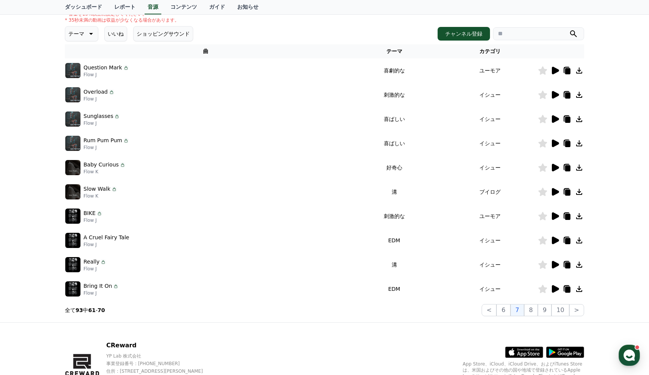
click at [552, 270] on td at bounding box center [561, 265] width 46 height 24
click at [553, 265] on icon at bounding box center [555, 265] width 7 height 8
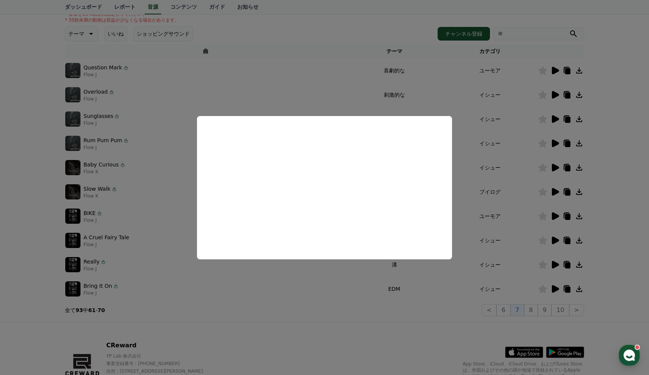
click at [607, 186] on button "close modal" at bounding box center [324, 187] width 649 height 375
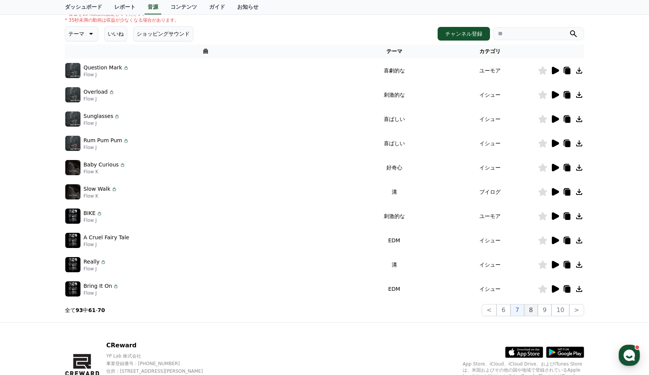
click at [536, 312] on button "8" at bounding box center [531, 310] width 14 height 12
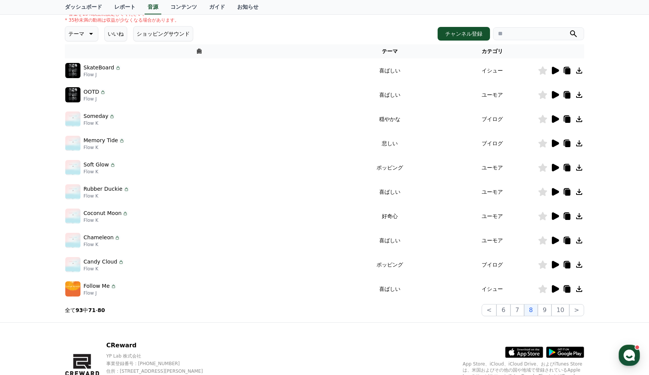
scroll to position [95, 0]
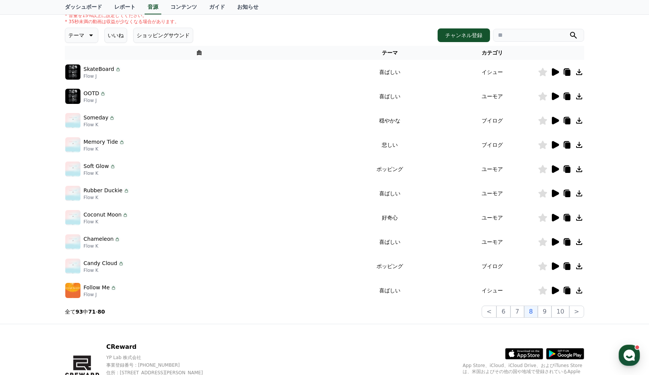
click at [559, 218] on icon at bounding box center [555, 218] width 7 height 8
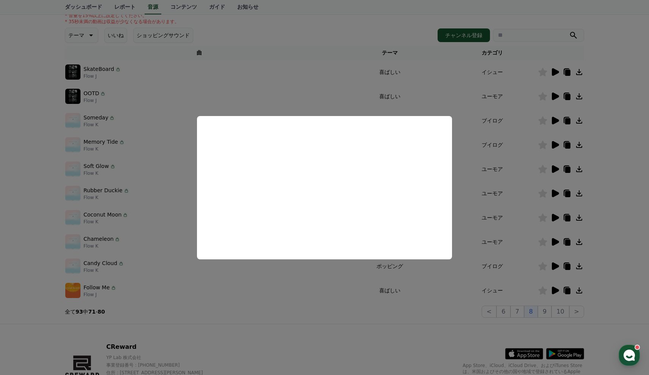
click at [257, 290] on button "close modal" at bounding box center [324, 187] width 649 height 375
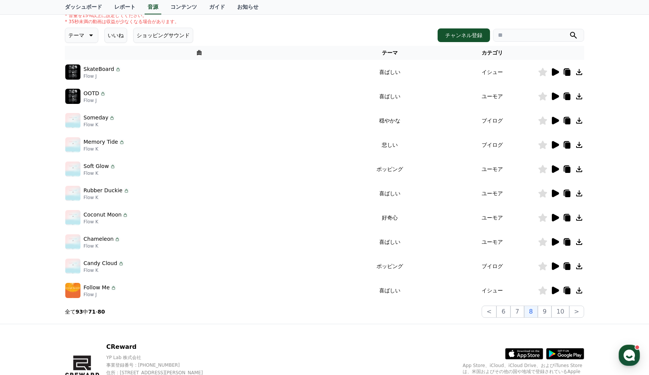
click at [553, 292] on icon at bounding box center [555, 291] width 7 height 8
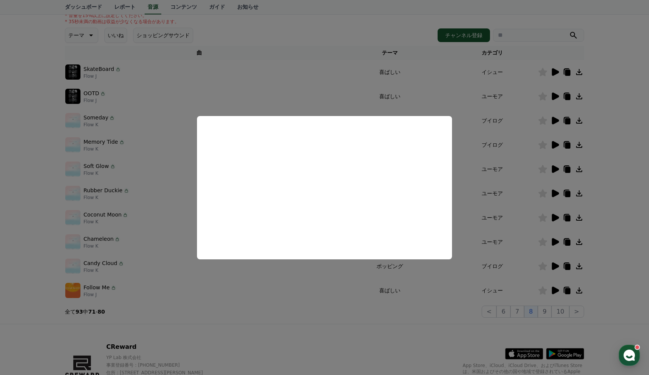
click at [24, 262] on button "close modal" at bounding box center [324, 187] width 649 height 375
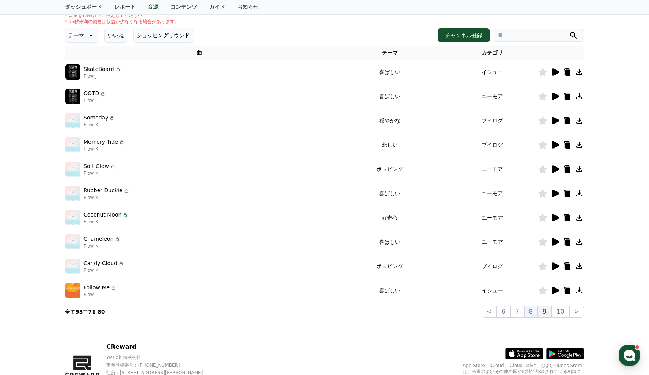
click at [549, 315] on button "9" at bounding box center [545, 312] width 14 height 12
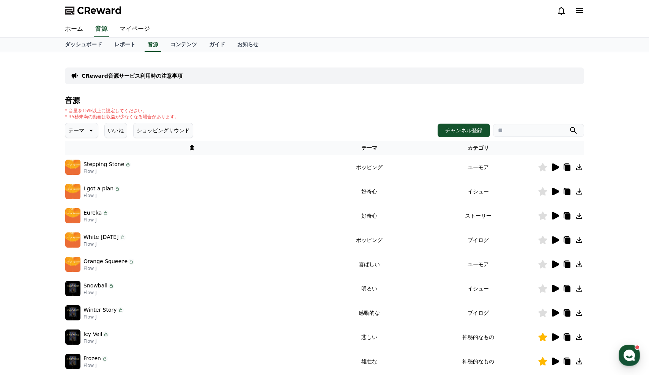
click at [490, 101] on h4 "音源" at bounding box center [324, 100] width 519 height 8
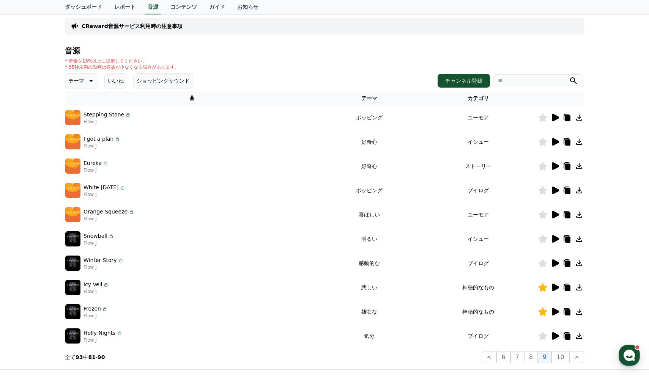
scroll to position [49, 0]
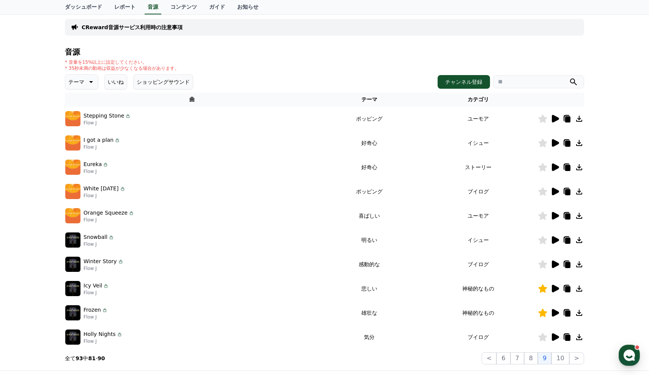
click at [555, 118] on icon at bounding box center [555, 119] width 7 height 8
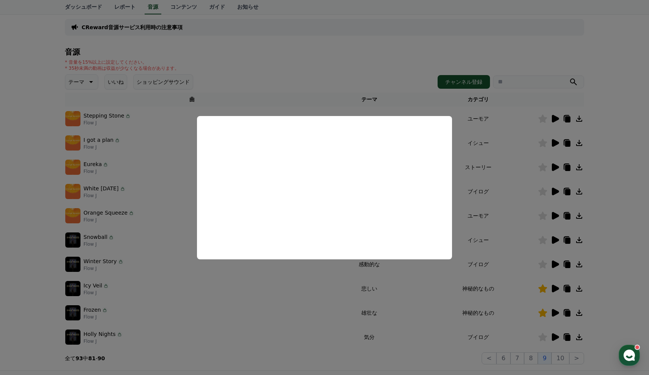
click at [35, 169] on button "close modal" at bounding box center [324, 187] width 649 height 375
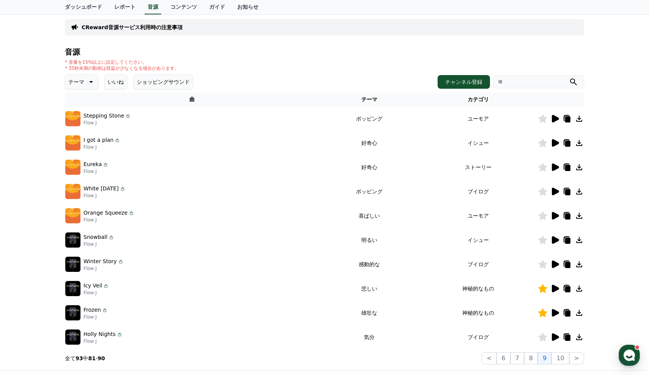
click at [557, 149] on td at bounding box center [561, 143] width 46 height 24
click at [556, 142] on icon at bounding box center [555, 143] width 7 height 8
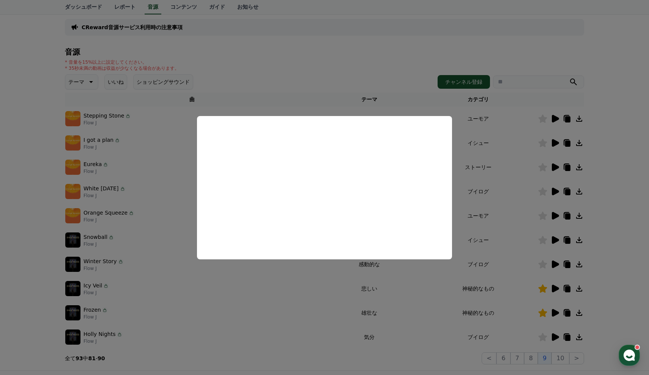
click at [288, 65] on button "close modal" at bounding box center [324, 187] width 649 height 375
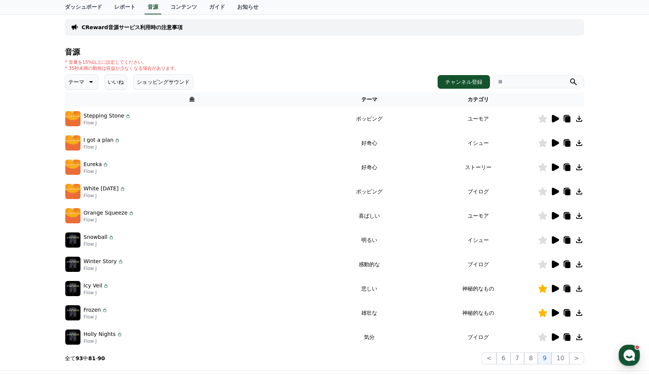
click at [557, 217] on icon at bounding box center [555, 216] width 7 height 8
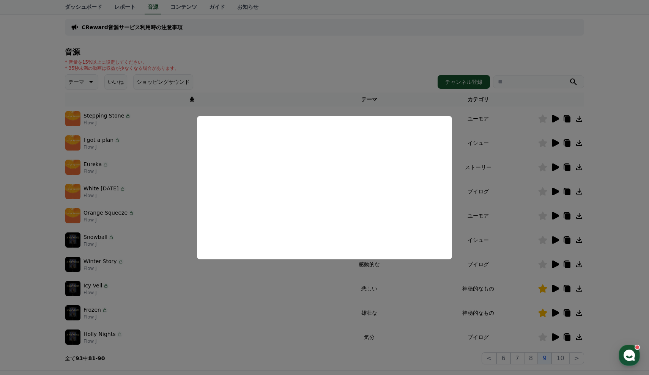
click at [621, 173] on button "close modal" at bounding box center [324, 187] width 649 height 375
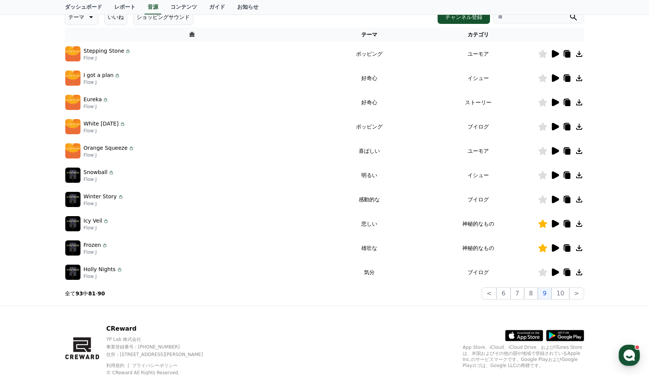
scroll to position [126, 0]
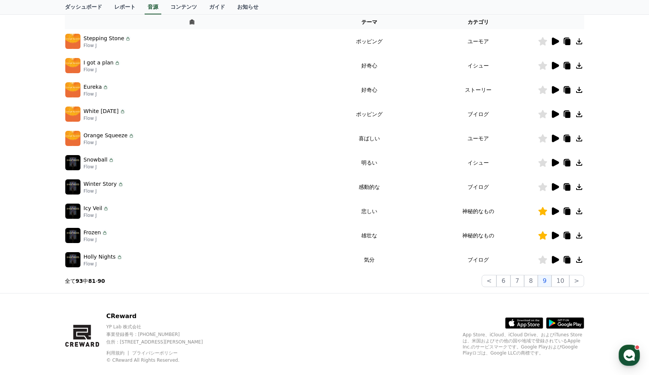
click at [556, 188] on icon at bounding box center [555, 187] width 7 height 8
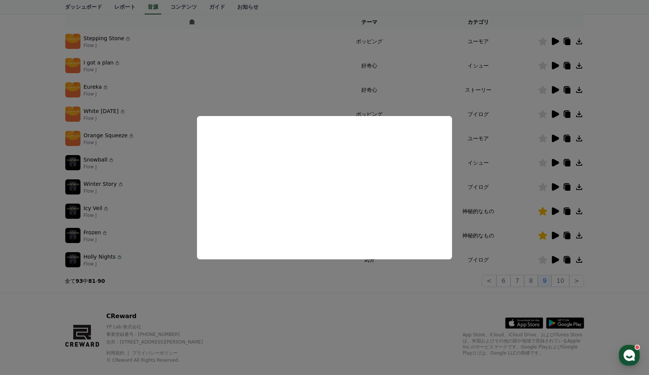
click at [623, 160] on button "close modal" at bounding box center [324, 187] width 649 height 375
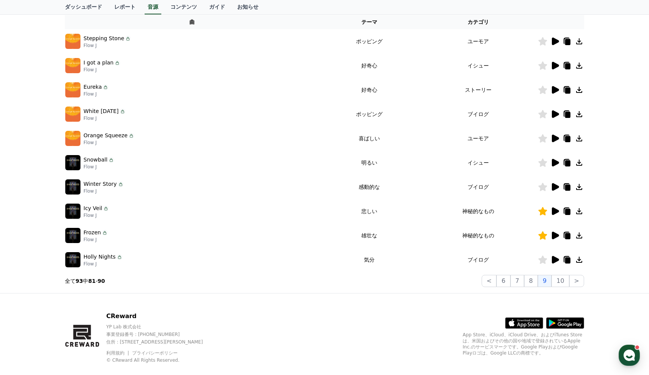
click at [553, 256] on icon at bounding box center [554, 259] width 9 height 9
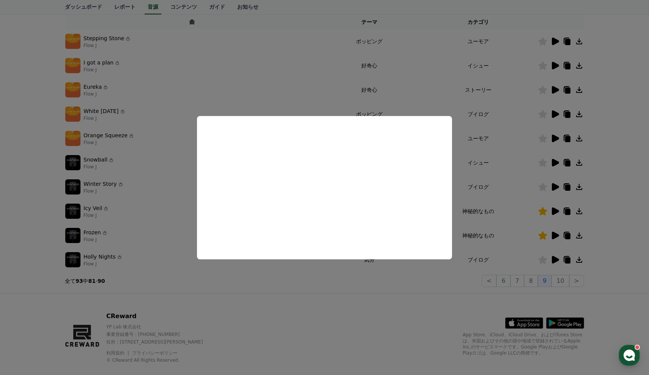
click at [636, 150] on button "close modal" at bounding box center [324, 187] width 649 height 375
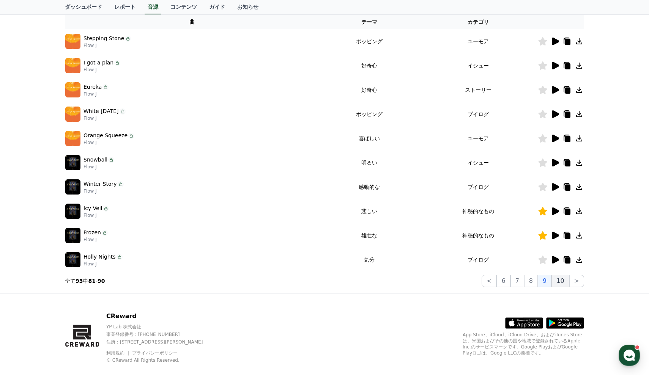
click at [555, 279] on button "10" at bounding box center [560, 281] width 17 height 12
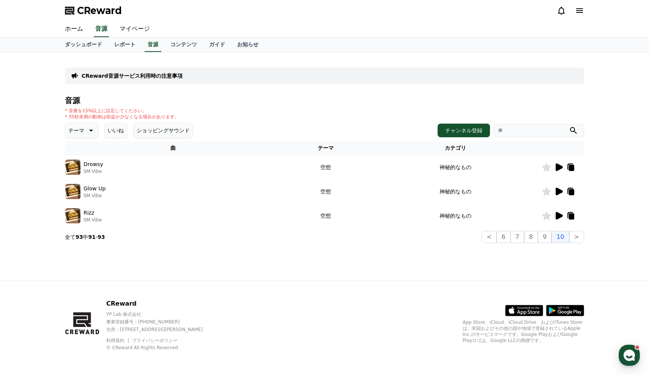
click at [556, 169] on icon at bounding box center [559, 168] width 7 height 8
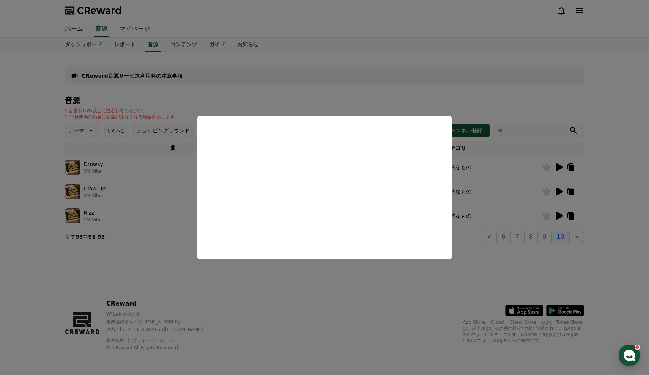
click at [602, 154] on button "close modal" at bounding box center [324, 187] width 649 height 375
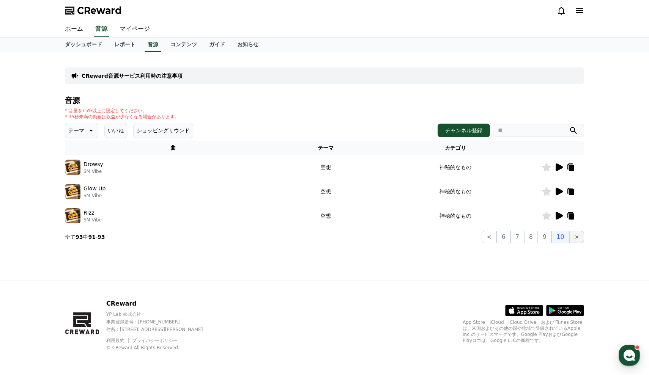
click at [579, 238] on button ">" at bounding box center [576, 237] width 15 height 12
click at [492, 241] on button "<" at bounding box center [489, 237] width 15 height 12
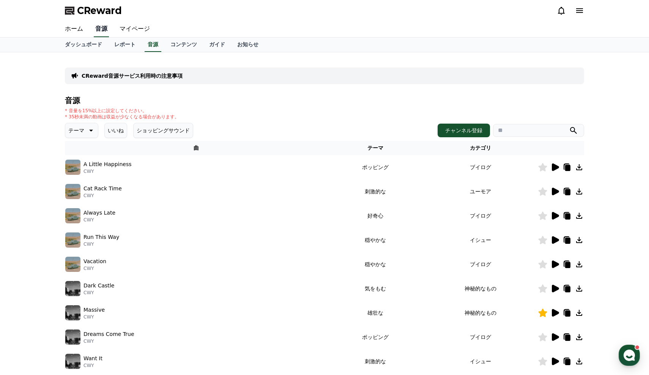
click at [101, 28] on link "音源" at bounding box center [101, 29] width 15 height 16
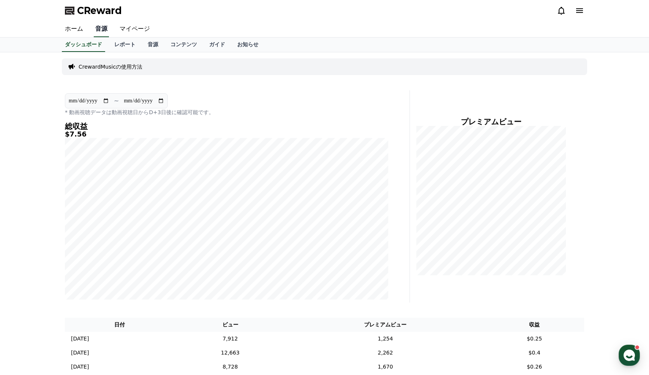
click at [98, 33] on link "音源" at bounding box center [101, 29] width 15 height 16
click at [150, 44] on link "音源" at bounding box center [153, 45] width 23 height 14
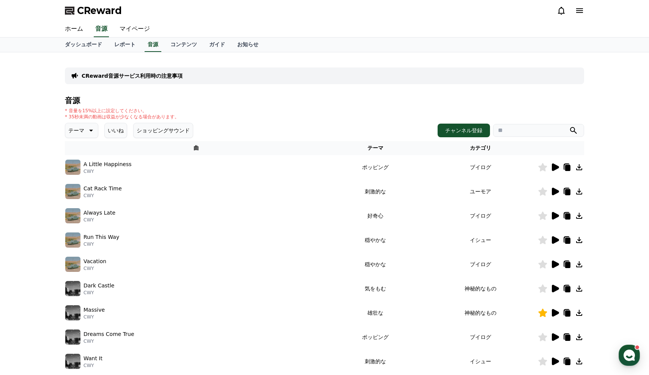
click at [117, 128] on button "いいね" at bounding box center [115, 130] width 23 height 15
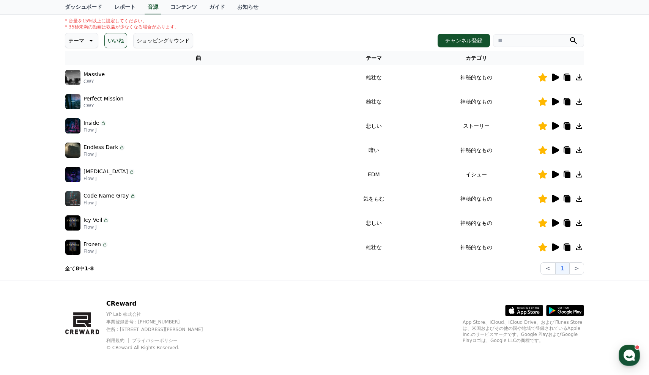
scroll to position [90, 0]
